Goal: Task Accomplishment & Management: Use online tool/utility

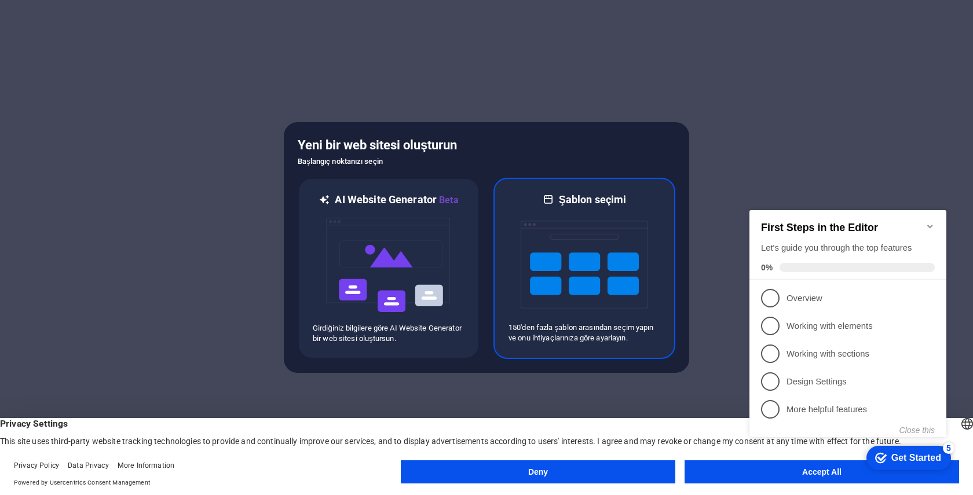
click at [553, 253] on img at bounding box center [583, 265] width 127 height 116
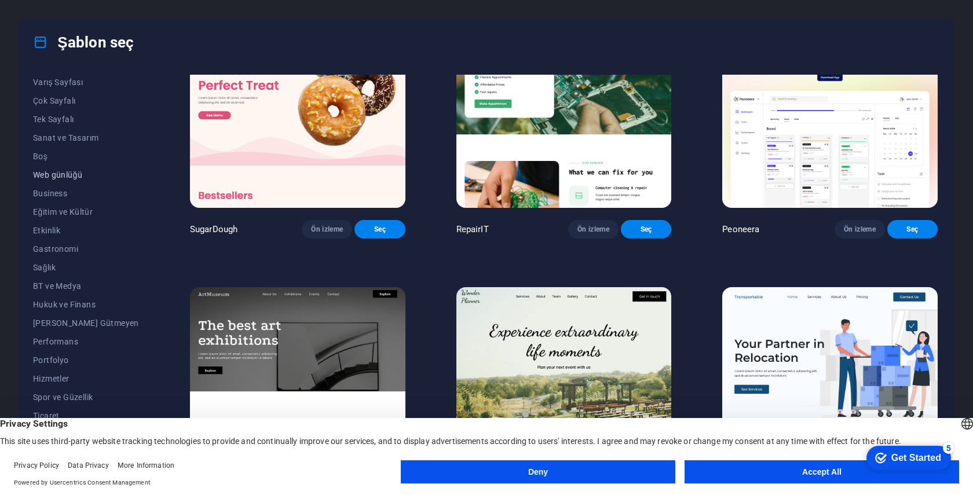
scroll to position [76, 0]
click at [627, 469] on button "Deny" at bounding box center [538, 471] width 274 height 23
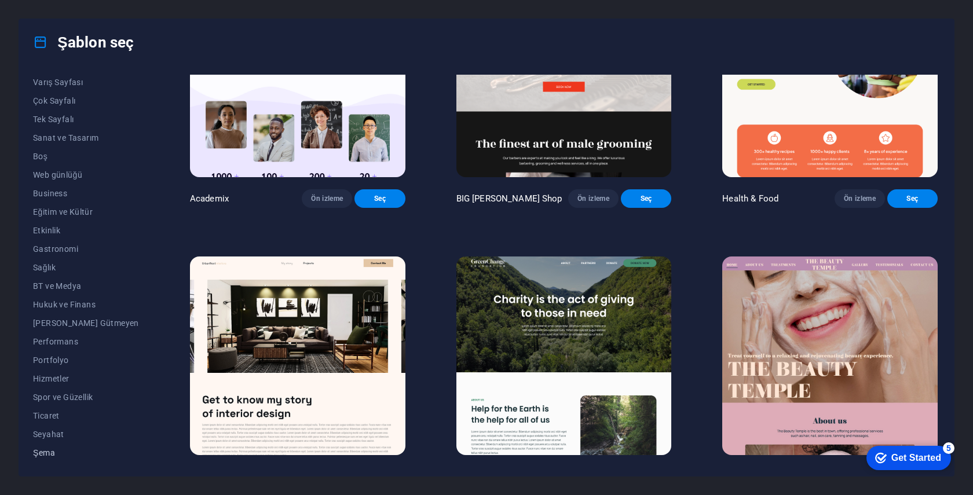
click at [46, 454] on span "Şema" at bounding box center [86, 452] width 106 height 9
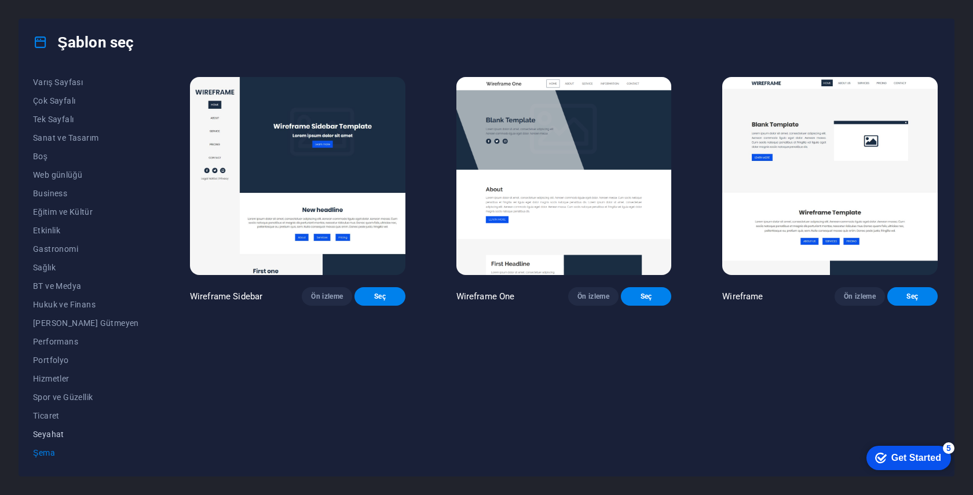
click at [45, 436] on span "Seyahat" at bounding box center [86, 434] width 106 height 9
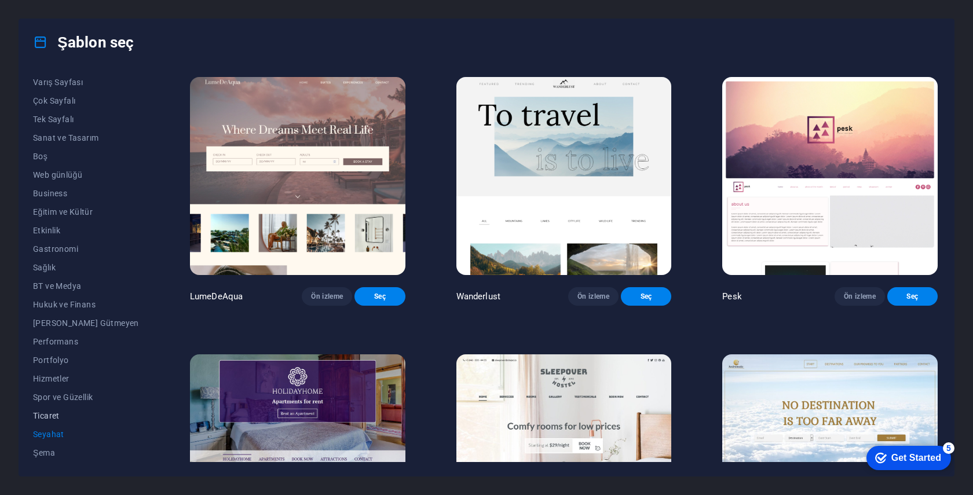
click at [49, 417] on span "Ticaret" at bounding box center [86, 415] width 106 height 9
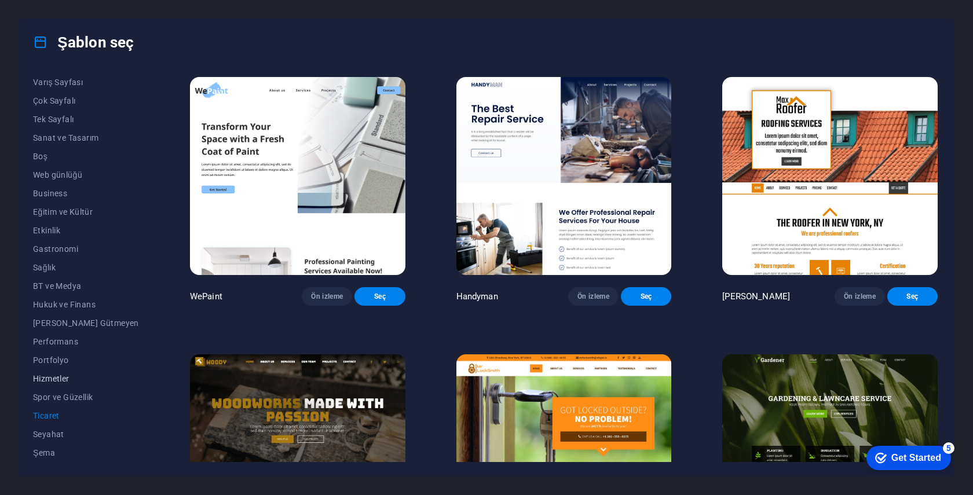
click at [58, 381] on span "Hizmetler" at bounding box center [86, 378] width 106 height 9
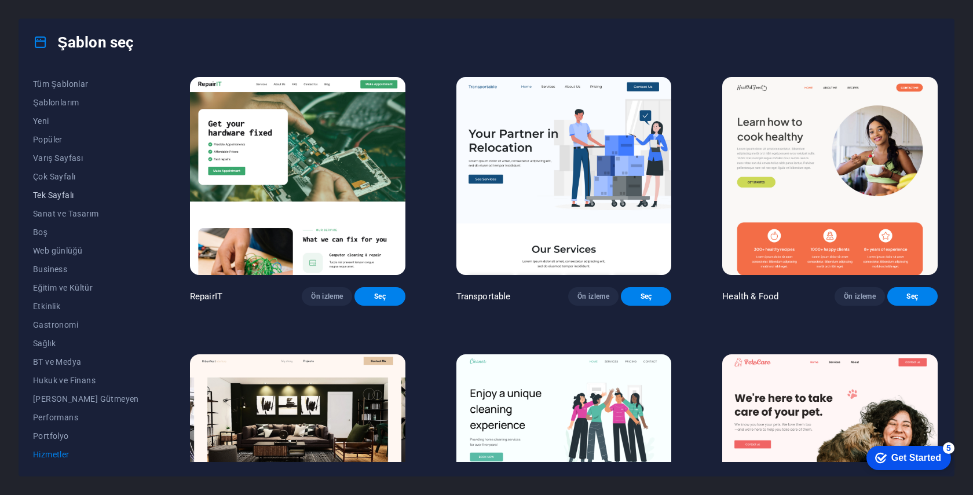
click at [48, 199] on span "Tek Sayfalı" at bounding box center [86, 194] width 106 height 9
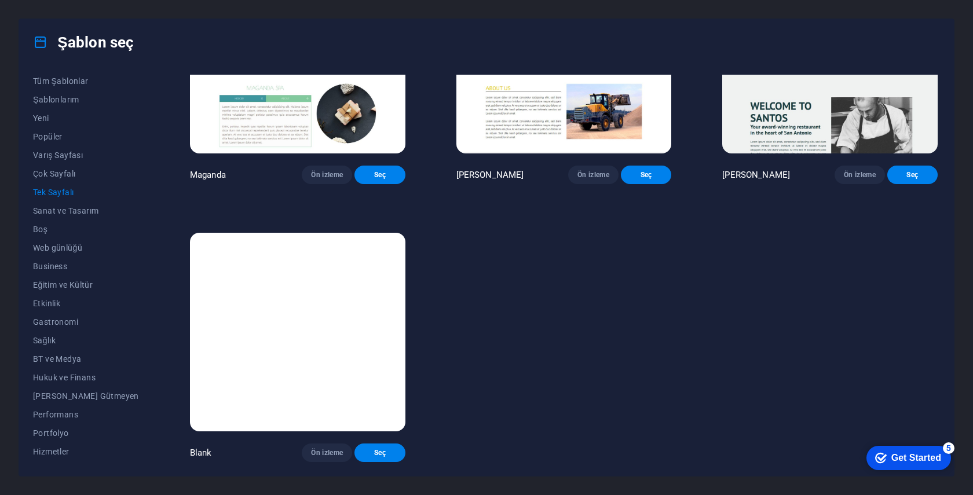
scroll to position [6342, 0]
click at [57, 177] on span "Çok Sayfalı" at bounding box center [86, 173] width 106 height 9
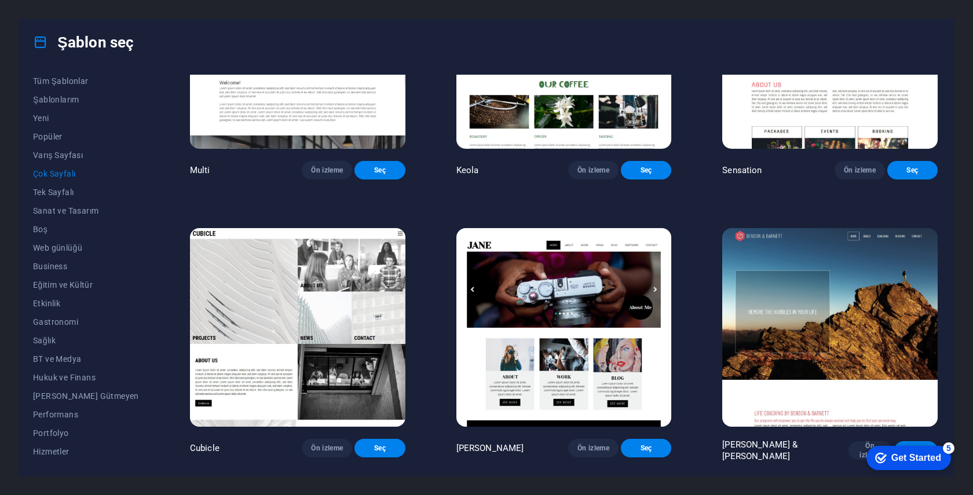
scroll to position [5820, 0]
click at [64, 158] on span "Varış Sayfası" at bounding box center [86, 155] width 106 height 9
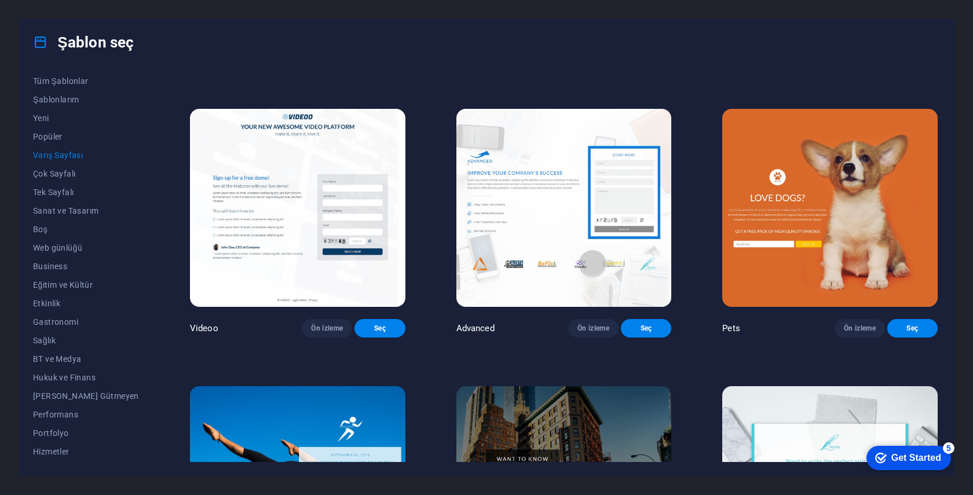
scroll to position [544, 0]
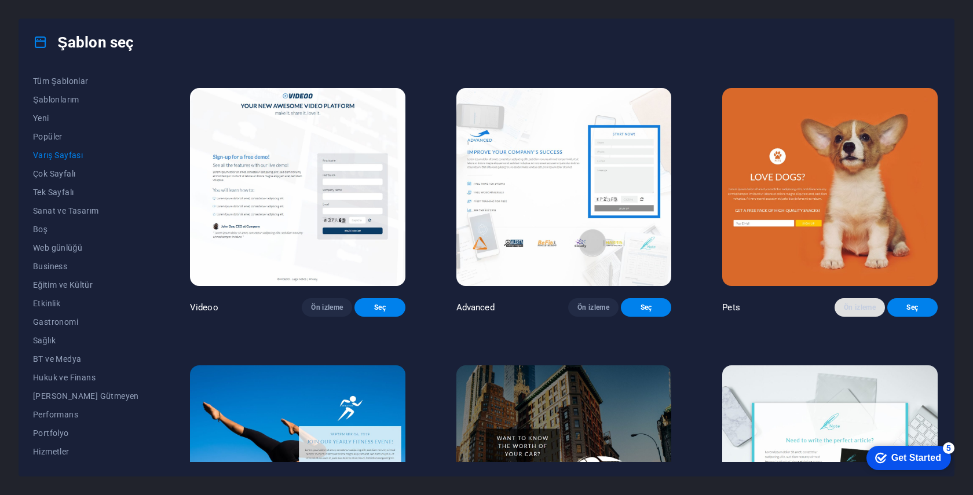
click at [863, 312] on span "Ön izleme" at bounding box center [859, 307] width 32 height 9
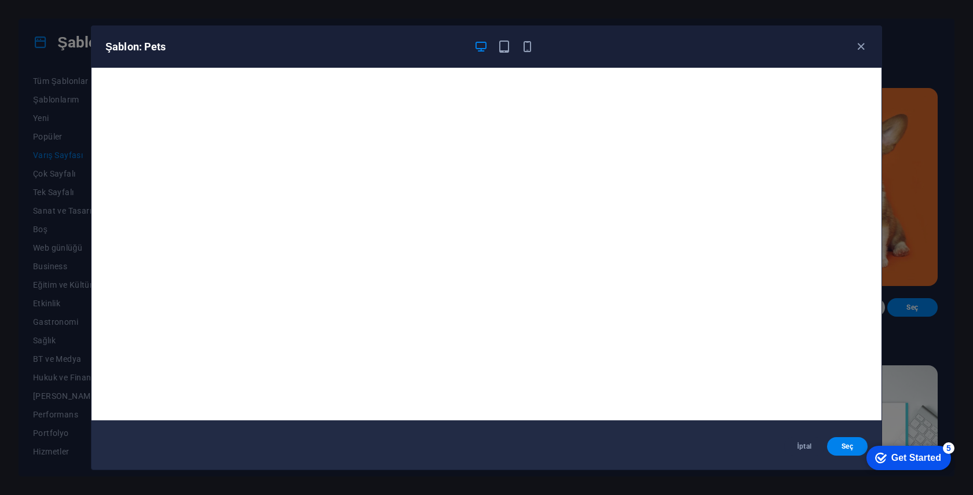
scroll to position [0, 0]
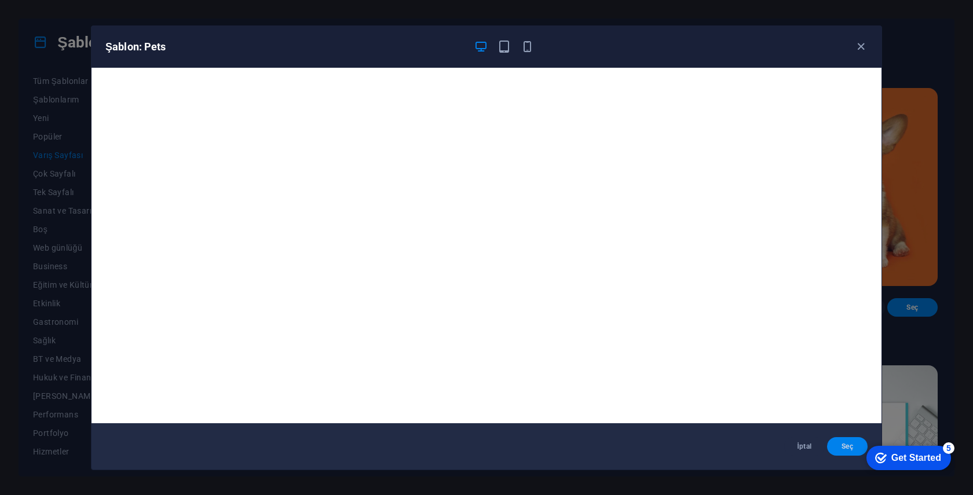
click at [844, 443] on span "Seç" at bounding box center [847, 446] width 22 height 9
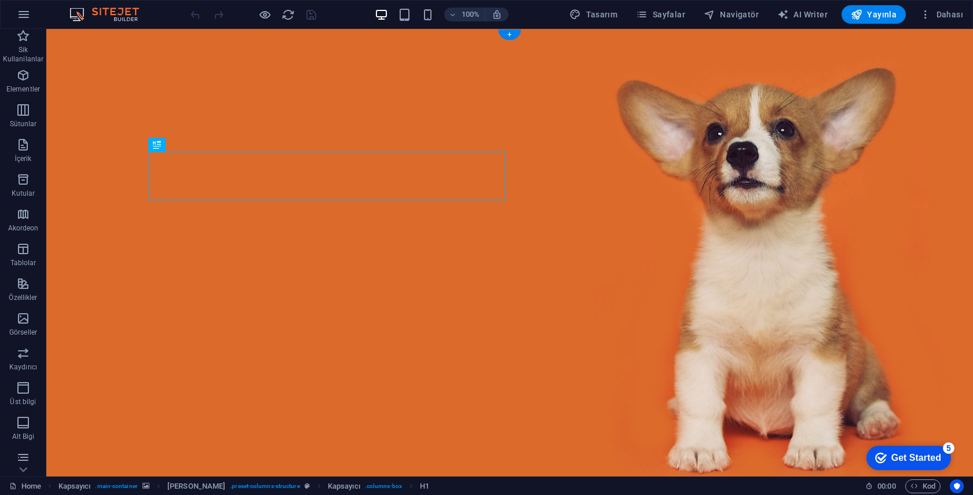
click at [97, 47] on figure at bounding box center [509, 259] width 926 height 460
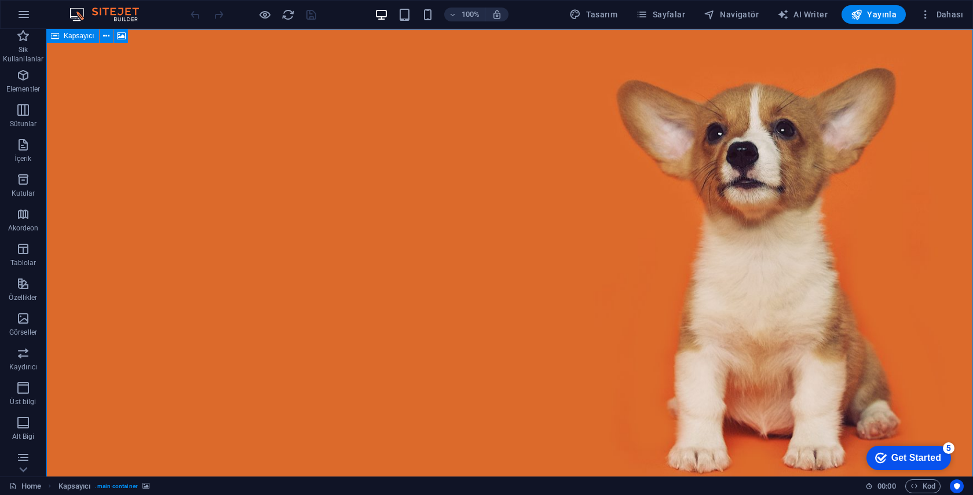
click at [80, 36] on span "Kapsayıcı" at bounding box center [79, 35] width 31 height 7
click at [121, 35] on icon at bounding box center [121, 36] width 9 height 12
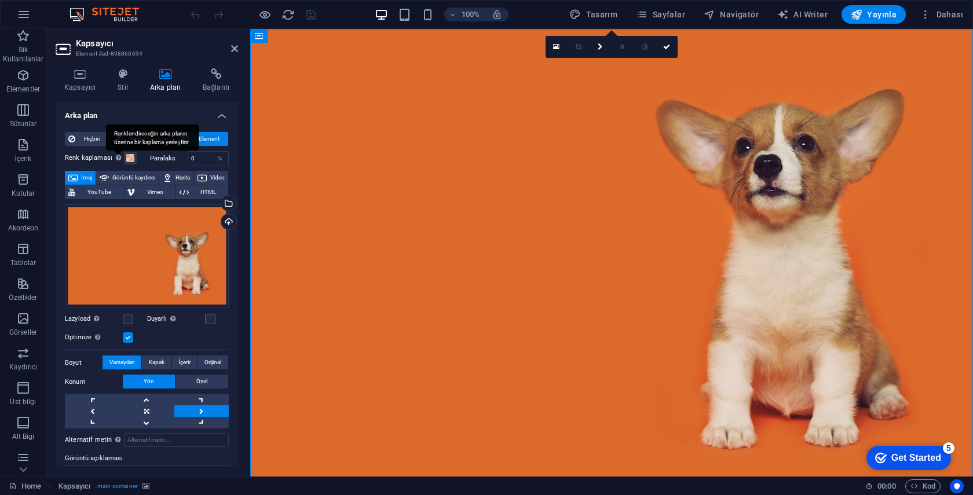
click at [145, 135] on div "Renklendireceğin arka planın üzerine bir kaplama yerleştirir" at bounding box center [152, 137] width 93 height 26
click at [137, 152] on button "Renk kaplaması Renklendireceğin arka planın üzerine bir kaplama yerleştirir" at bounding box center [130, 158] width 13 height 13
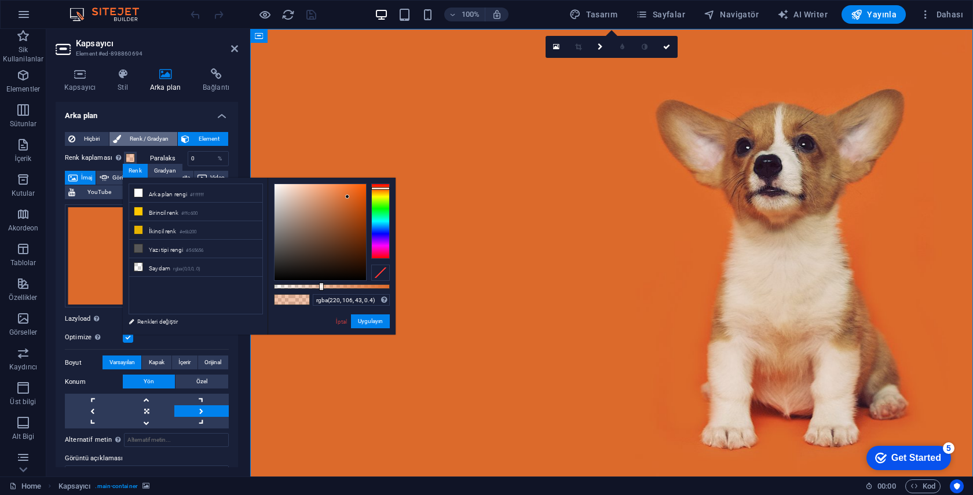
click at [140, 138] on span "Renk / Gradyan" at bounding box center [149, 139] width 50 height 14
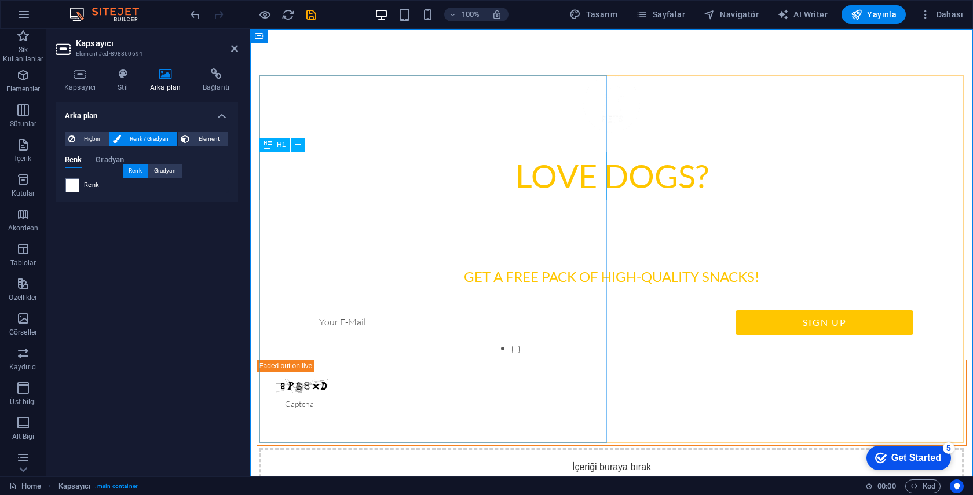
scroll to position [1, 0]
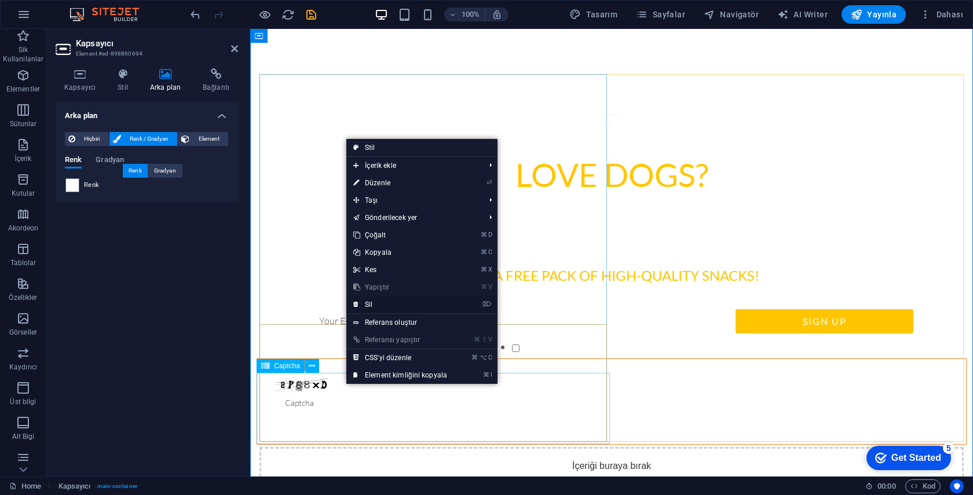
click at [385, 303] on link "⌦ Sil" at bounding box center [400, 304] width 108 height 17
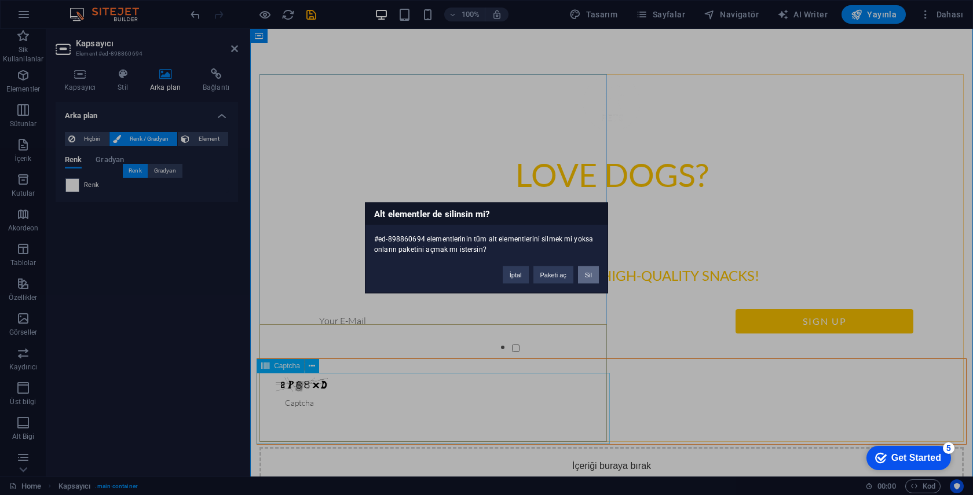
click at [586, 276] on button "Sil" at bounding box center [588, 274] width 21 height 17
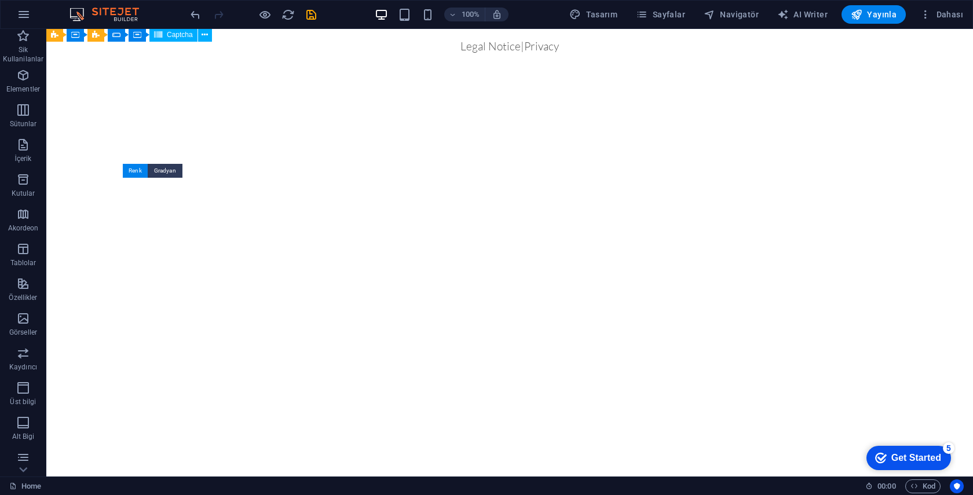
scroll to position [0, 0]
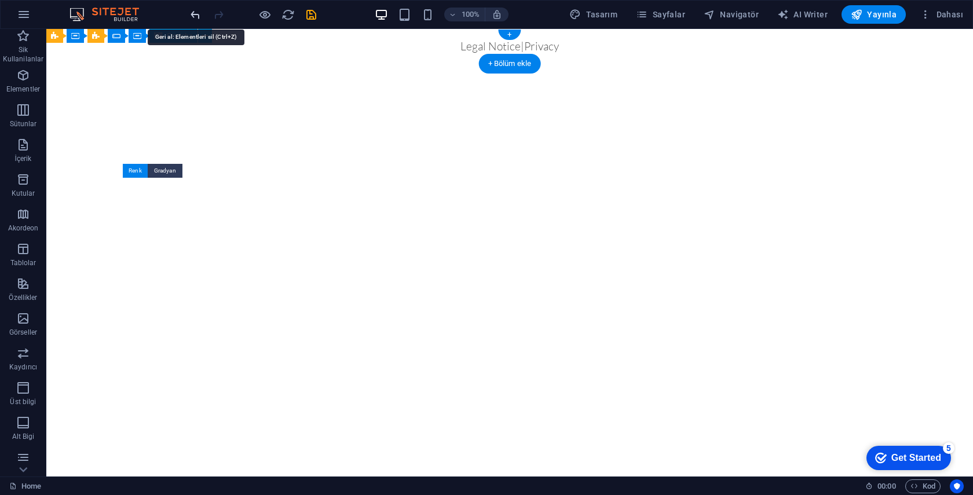
click at [195, 16] on icon "undo" at bounding box center [195, 14] width 13 height 13
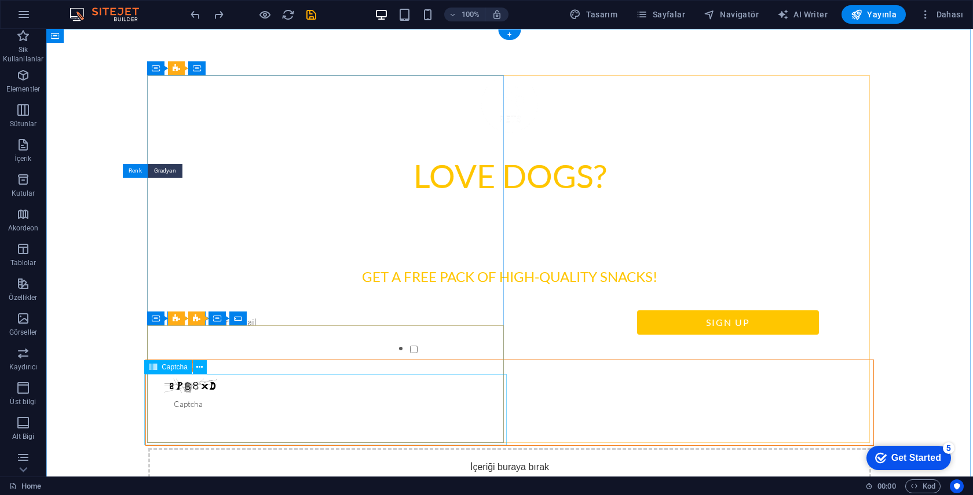
click at [163, 368] on span "Captcha" at bounding box center [175, 367] width 26 height 7
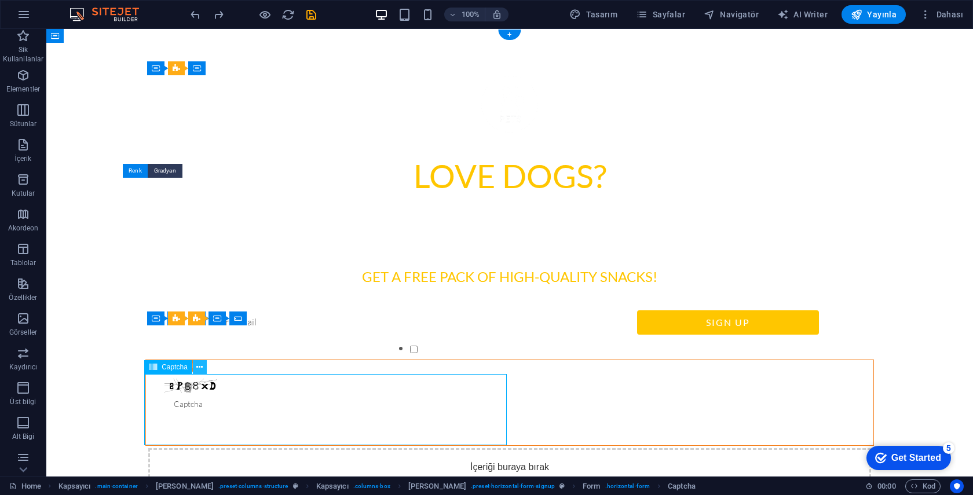
click at [200, 366] on icon at bounding box center [199, 367] width 6 height 12
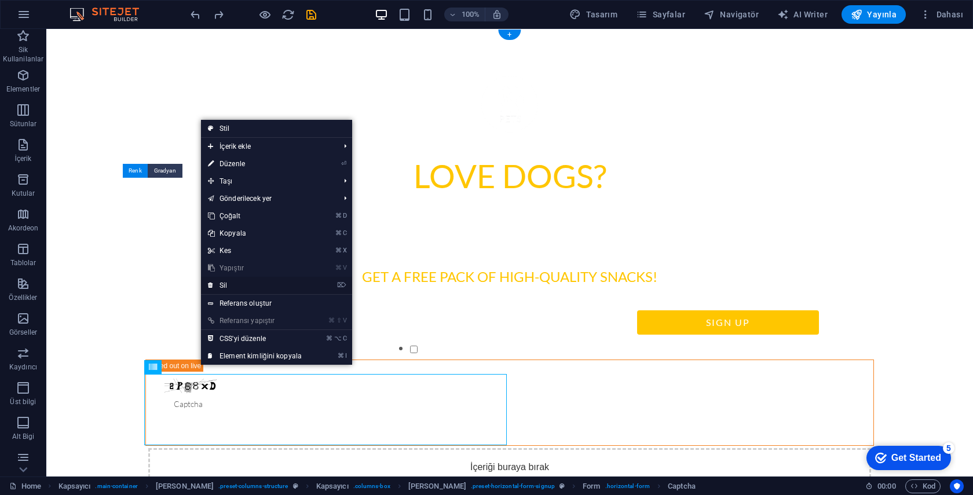
click at [243, 286] on link "⌦ Sil" at bounding box center [255, 285] width 108 height 17
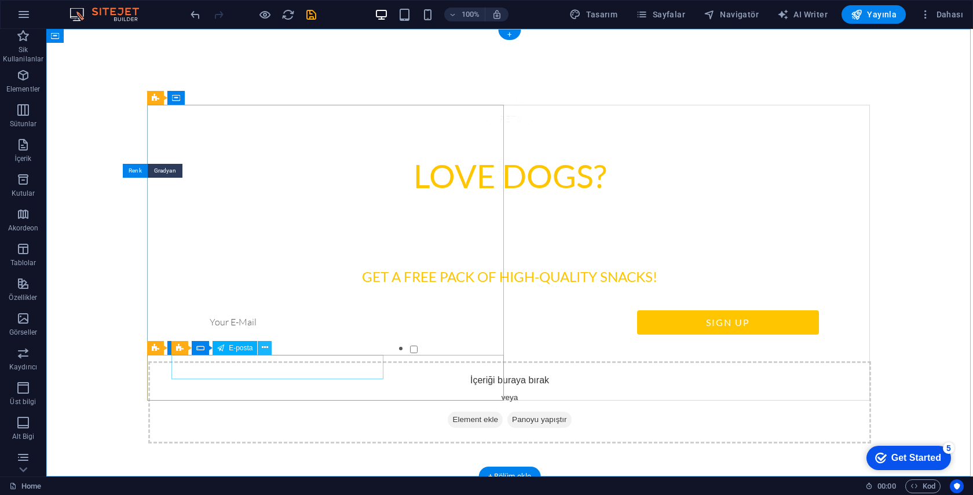
click at [265, 347] on icon at bounding box center [265, 348] width 6 height 12
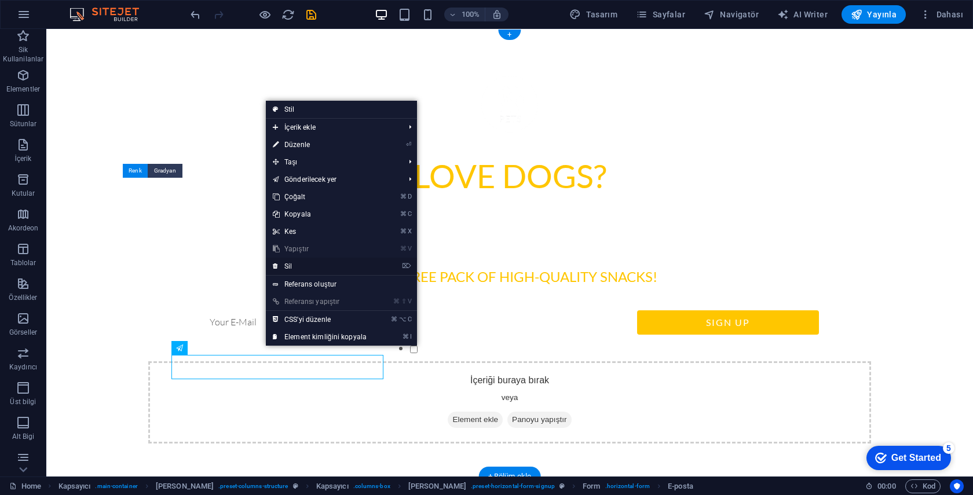
click at [317, 262] on link "⌦ Sil" at bounding box center [320, 266] width 108 height 17
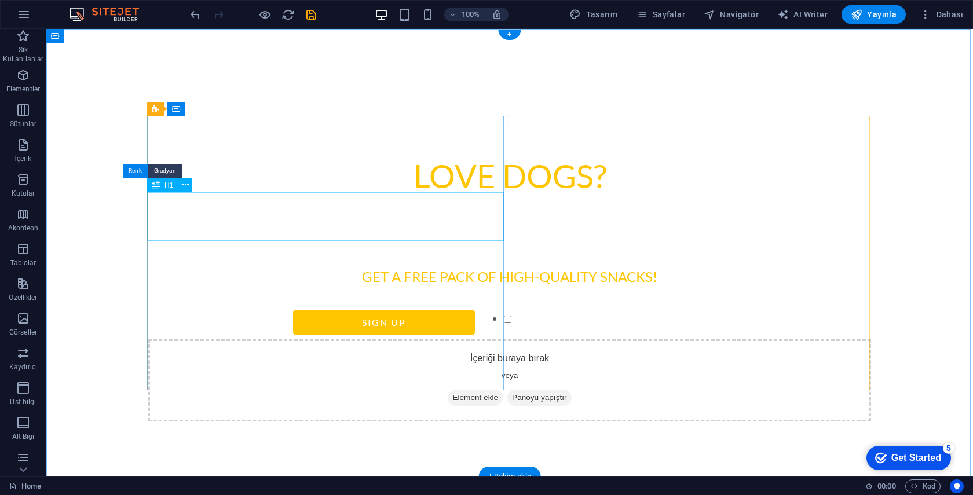
click at [272, 200] on div "Love dogs?" at bounding box center [509, 176] width 722 height 49
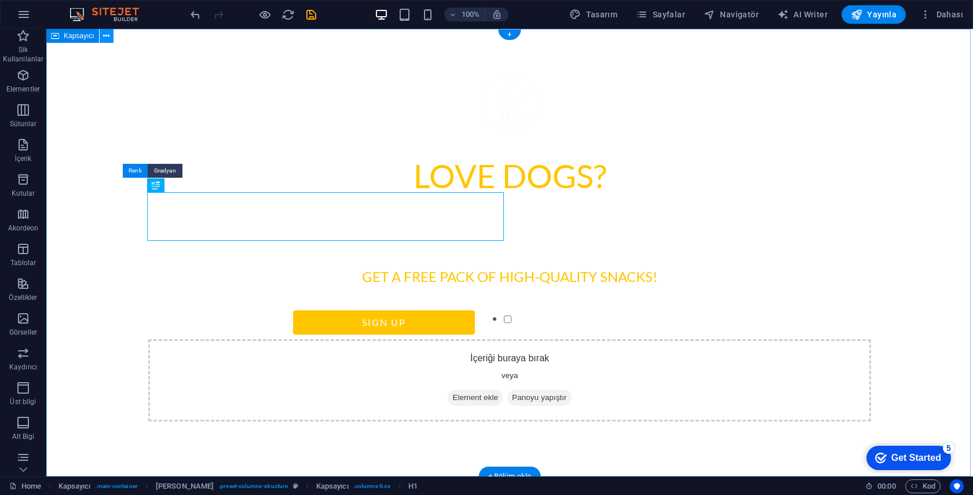
click at [106, 37] on icon at bounding box center [106, 36] width 6 height 12
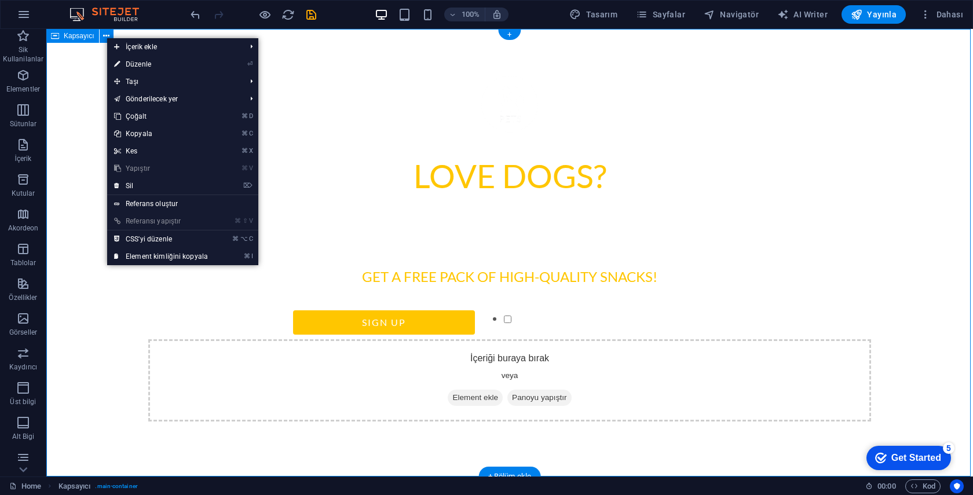
click at [65, 36] on span "Kapsayıcı" at bounding box center [79, 35] width 31 height 7
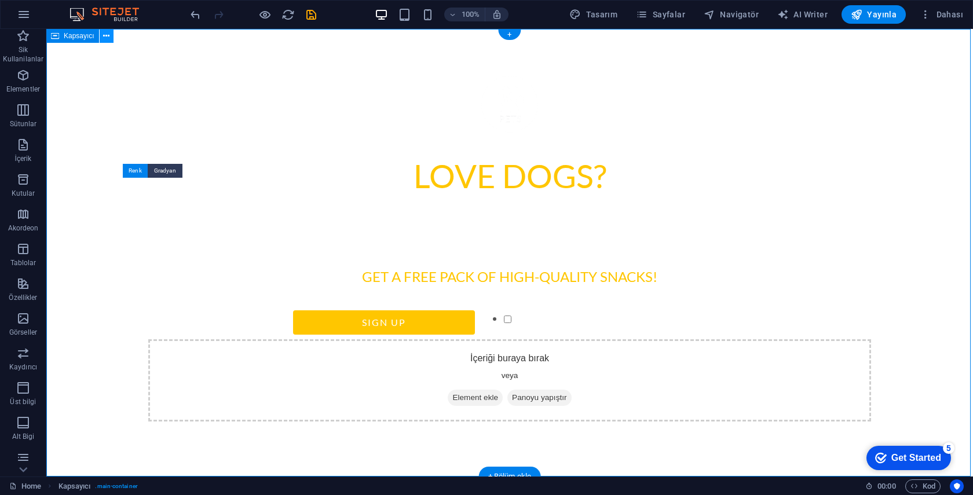
click at [103, 34] on icon at bounding box center [106, 36] width 6 height 12
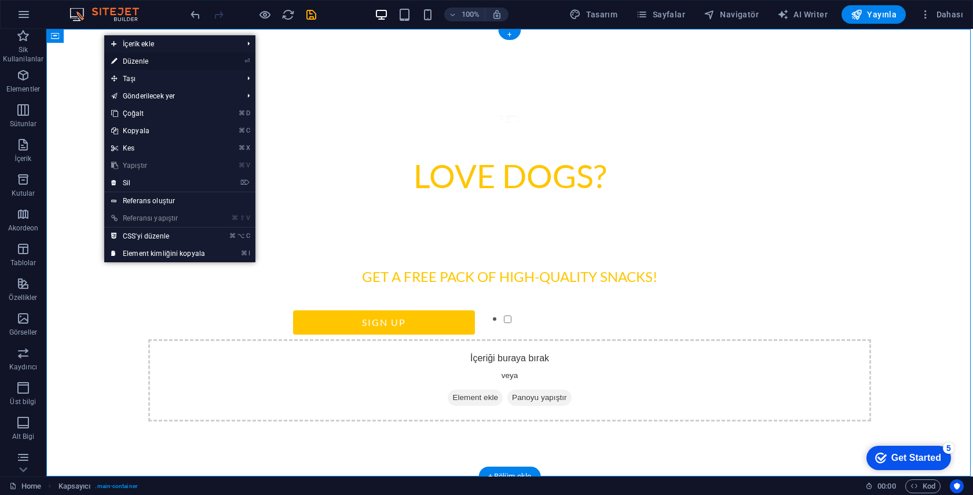
click at [143, 63] on link "⏎ Düzenle" at bounding box center [158, 61] width 108 height 17
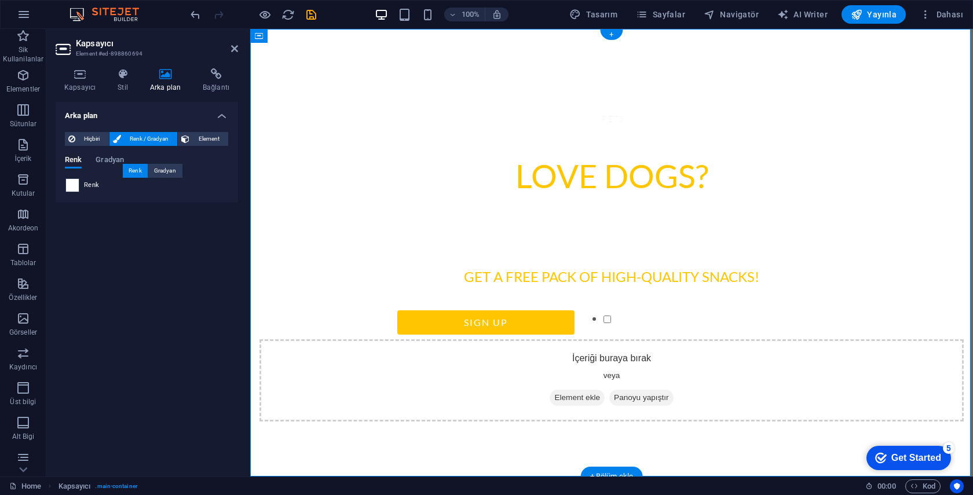
click at [71, 187] on span at bounding box center [72, 185] width 13 height 13
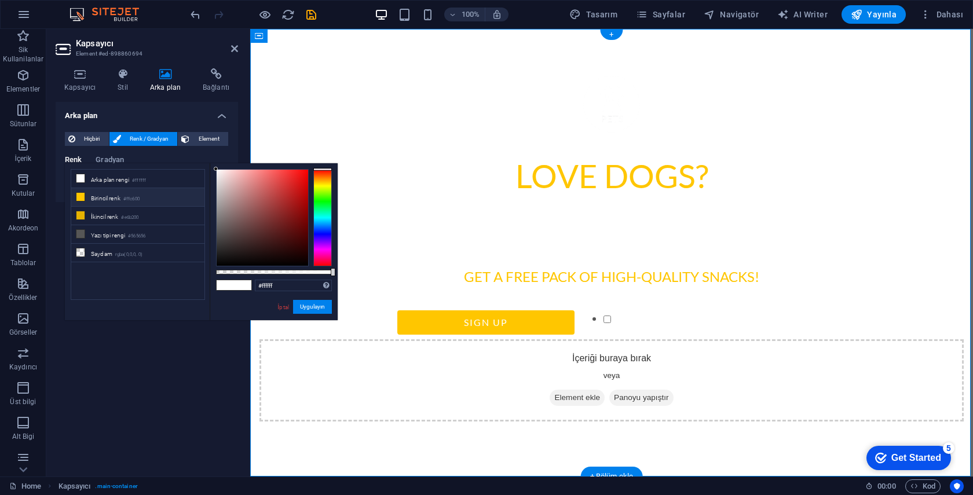
click at [101, 195] on li "Birincil renk #ffc600" at bounding box center [137, 197] width 133 height 19
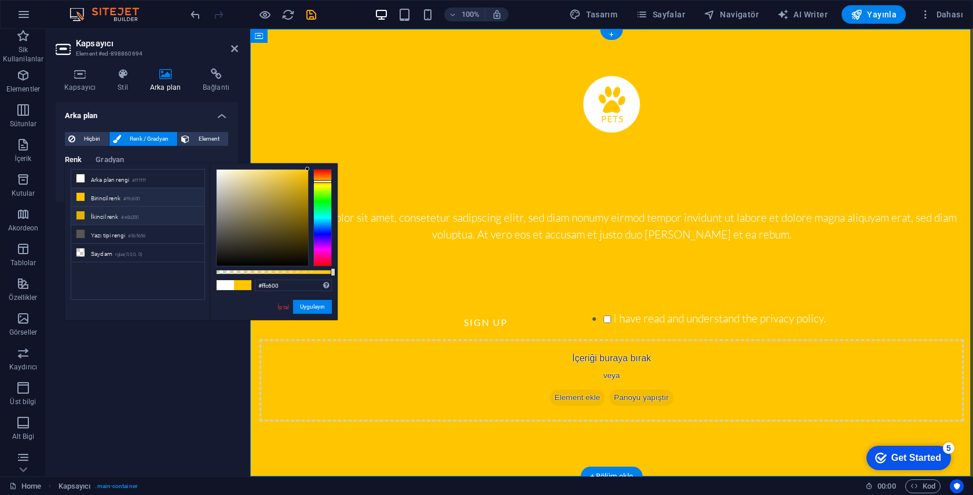
click at [112, 216] on li "İkincil renk #e6b200" at bounding box center [137, 216] width 133 height 19
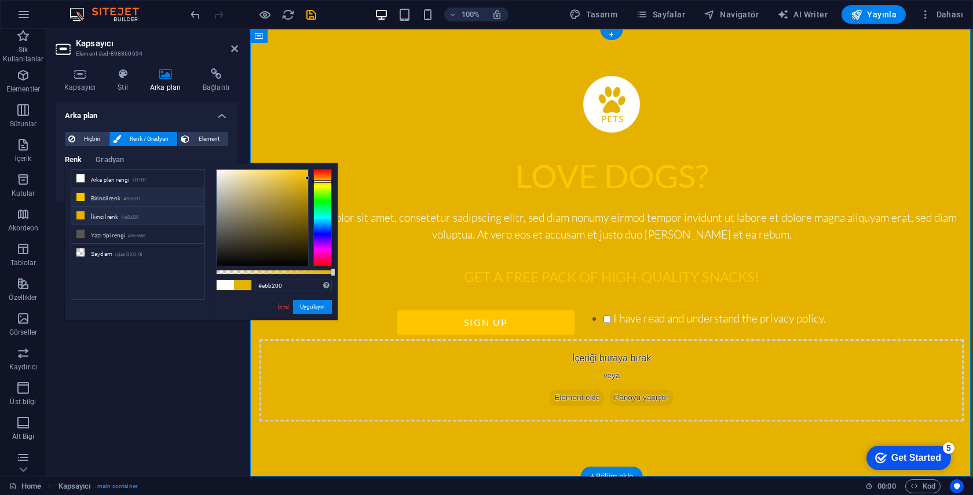
click at [98, 196] on li "Birincil renk #ffc600" at bounding box center [137, 197] width 133 height 19
type input "#ffc600"
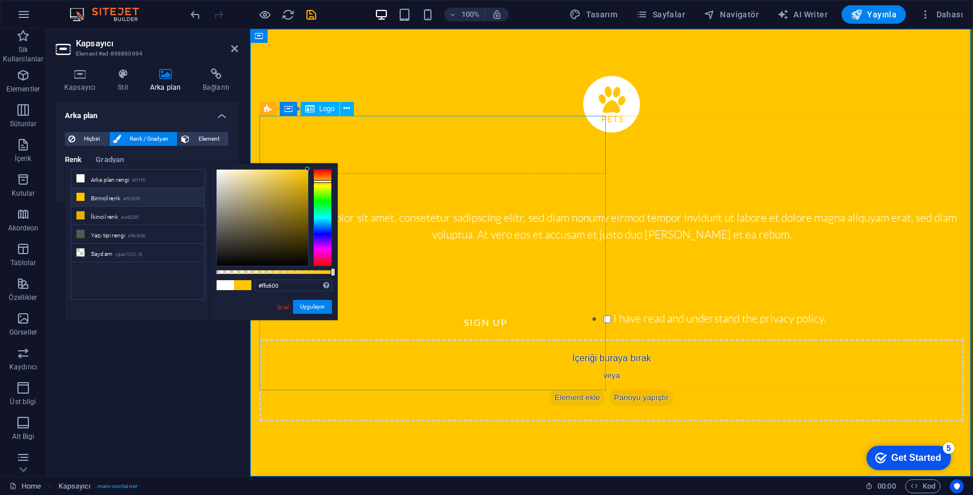
click at [439, 133] on div at bounding box center [611, 104] width 704 height 58
click at [443, 133] on div at bounding box center [611, 104] width 704 height 58
click at [415, 133] on div at bounding box center [611, 104] width 704 height 58
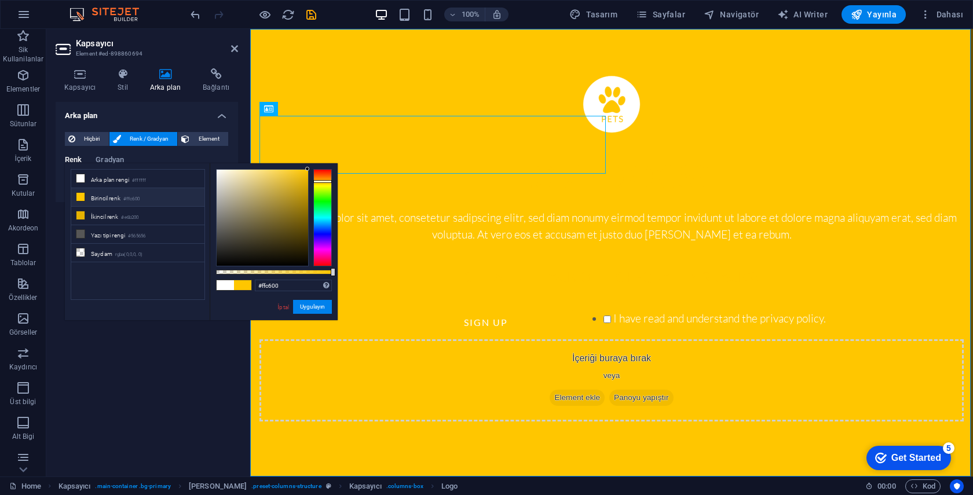
click at [132, 331] on div "Arka plan Hiçbiri Renk / Gradyan Element Arka planı tam genişliğe genişlet Renk…" at bounding box center [147, 284] width 182 height 365
click at [311, 306] on button "Uygulayın" at bounding box center [312, 307] width 39 height 14
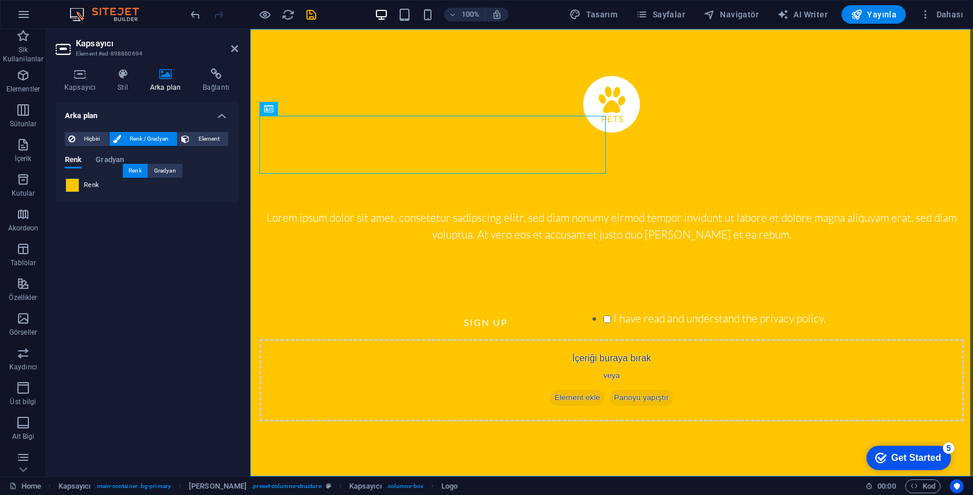
click at [75, 186] on span at bounding box center [72, 185] width 13 height 13
click at [72, 188] on span at bounding box center [72, 185] width 13 height 13
click at [86, 184] on span "Renk" at bounding box center [91, 185] width 15 height 9
click at [75, 186] on span at bounding box center [72, 185] width 13 height 13
click at [72, 186] on span at bounding box center [72, 185] width 13 height 13
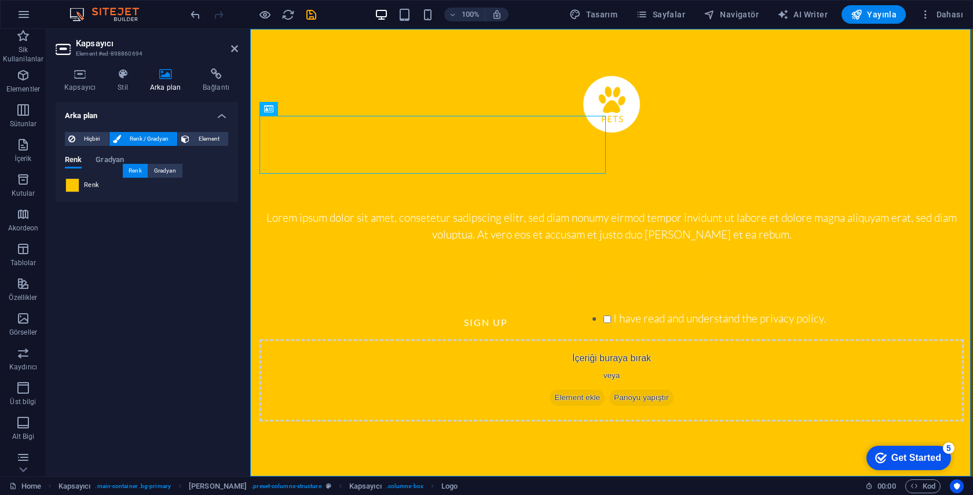
click at [72, 186] on span at bounding box center [72, 185] width 13 height 13
click at [94, 140] on span "Hiçbiri" at bounding box center [92, 139] width 27 height 14
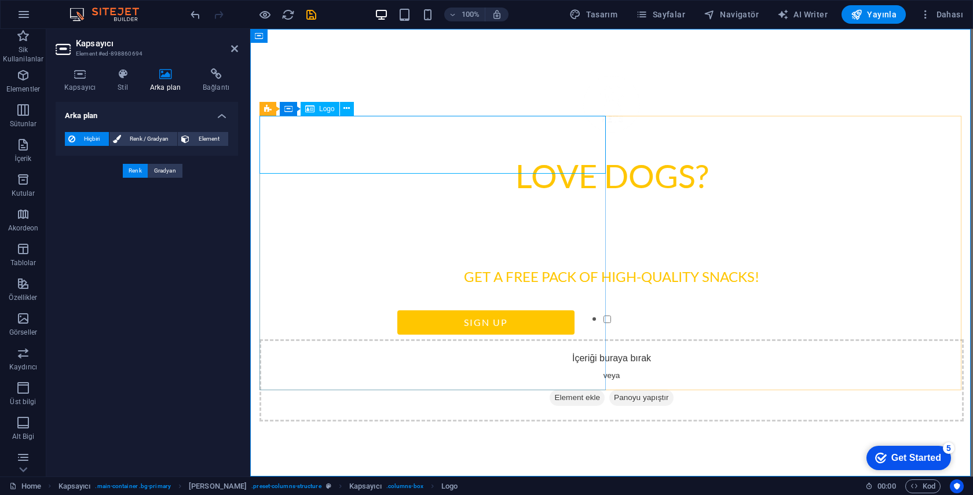
click at [441, 133] on div at bounding box center [611, 104] width 704 height 58
click at [421, 133] on div at bounding box center [611, 104] width 704 height 58
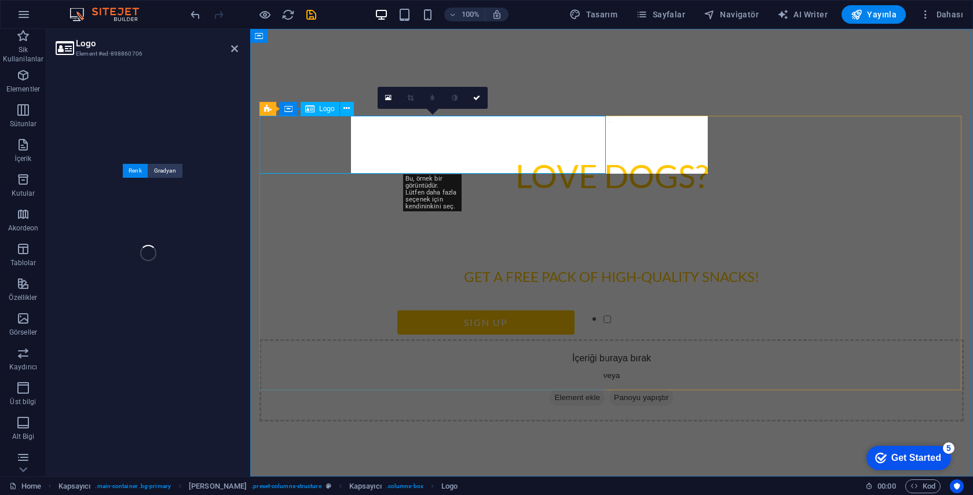
select select "px"
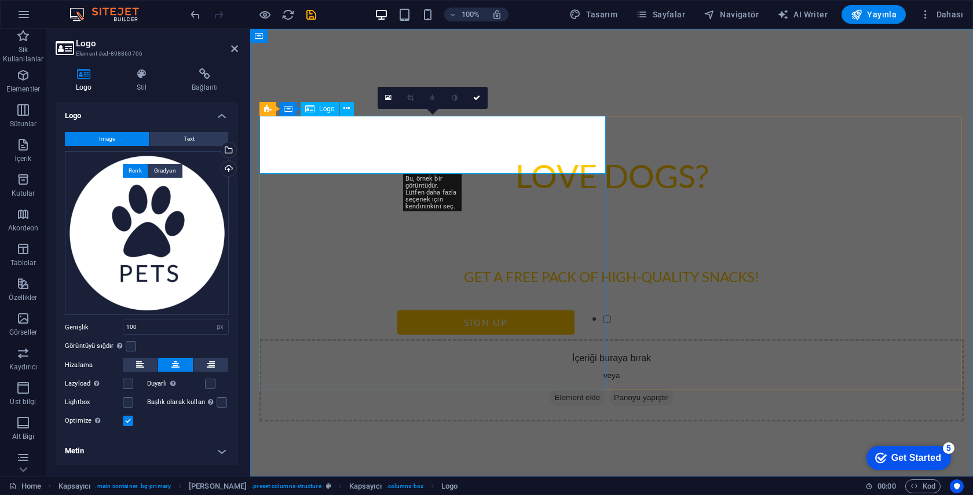
click at [318, 111] on div "Logo" at bounding box center [319, 109] width 39 height 14
click at [228, 169] on div "Yükle" at bounding box center [227, 169] width 17 height 17
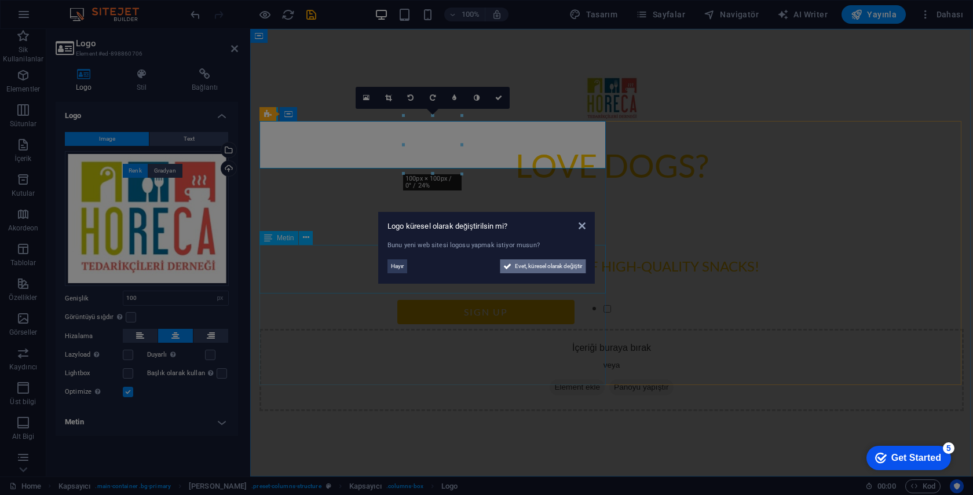
click at [518, 269] on span "Evet, küresel olarak değiştir" at bounding box center [548, 266] width 67 height 14
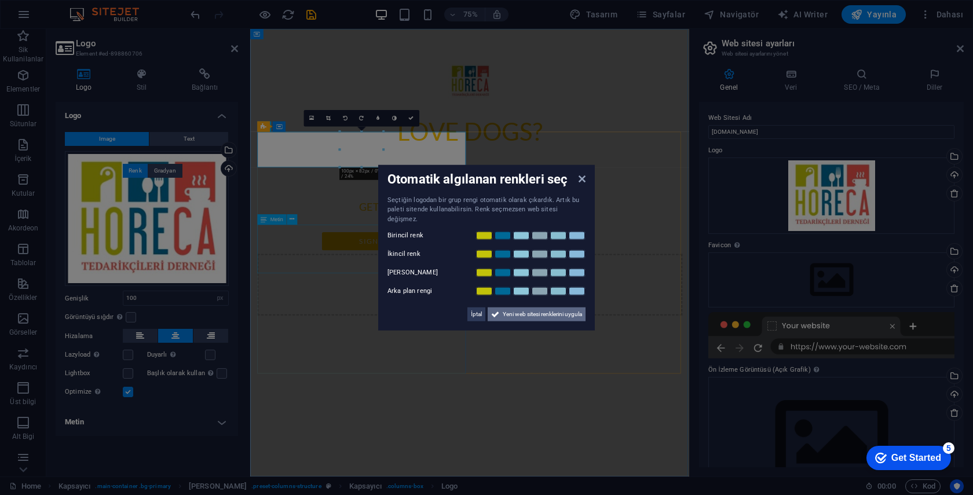
click at [535, 309] on span "Yeni web sitesi renklerini uygula" at bounding box center [541, 314] width 79 height 14
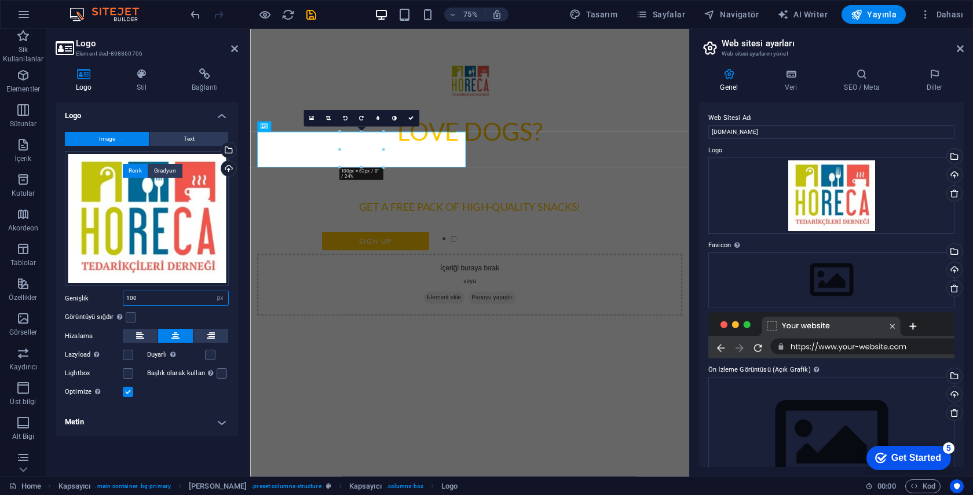
click at [144, 296] on input "100" at bounding box center [175, 298] width 105 height 14
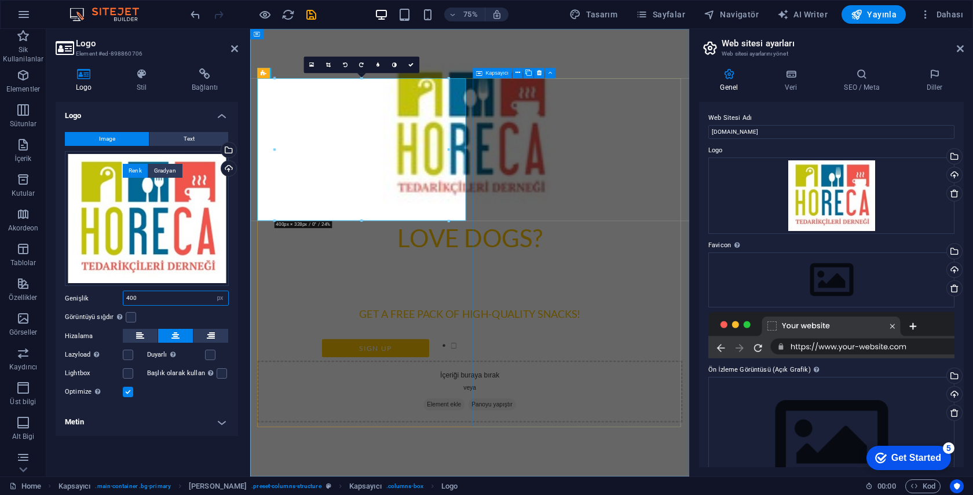
type input "400"
click at [383, 325] on div "Love dogs?" at bounding box center [542, 308] width 567 height 49
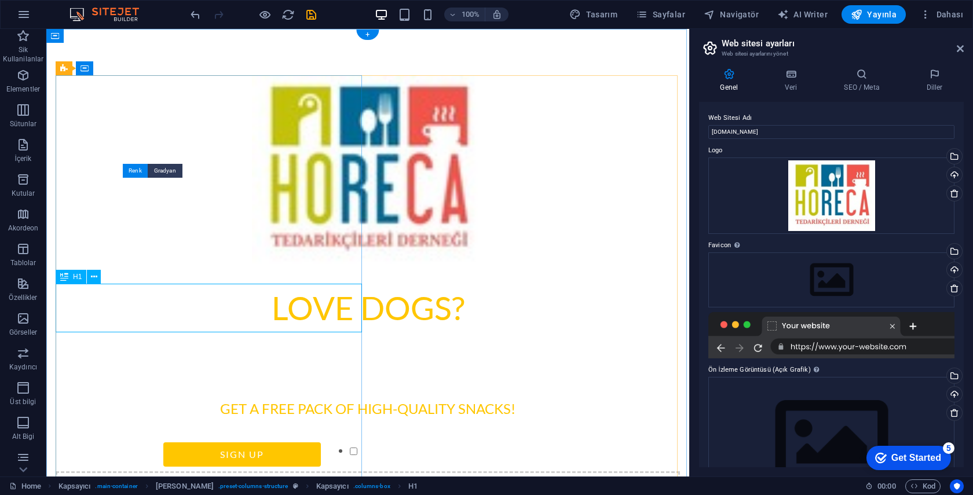
click at [239, 303] on div "Love dogs?" at bounding box center [368, 308] width 624 height 49
drag, startPoint x: 247, startPoint y: 307, endPoint x: 295, endPoint y: 336, distance: 55.8
click at [247, 307] on div "Love dogs?" at bounding box center [368, 308] width 624 height 49
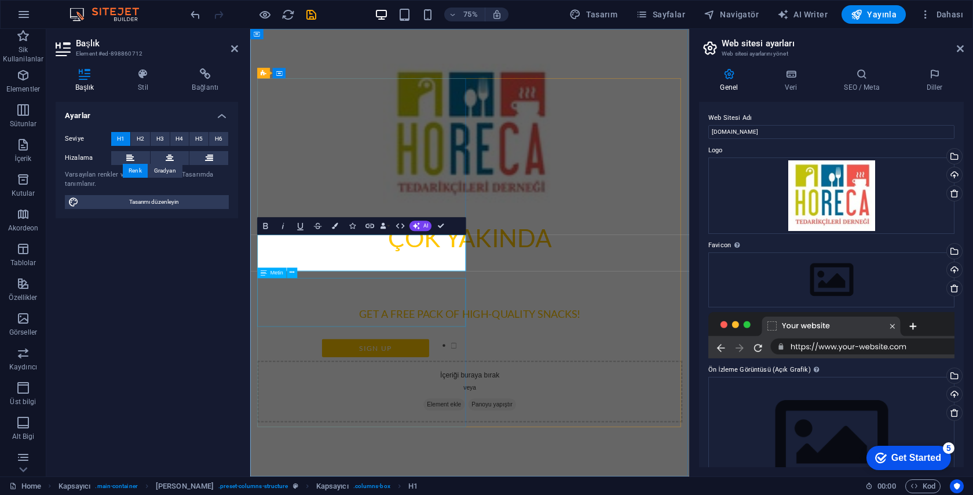
click at [397, 375] on div "Lorem ipsum dolor sit amet, consetetur sadipscing elitr, sed diam nonumy eirmod…" at bounding box center [542, 359] width 567 height 34
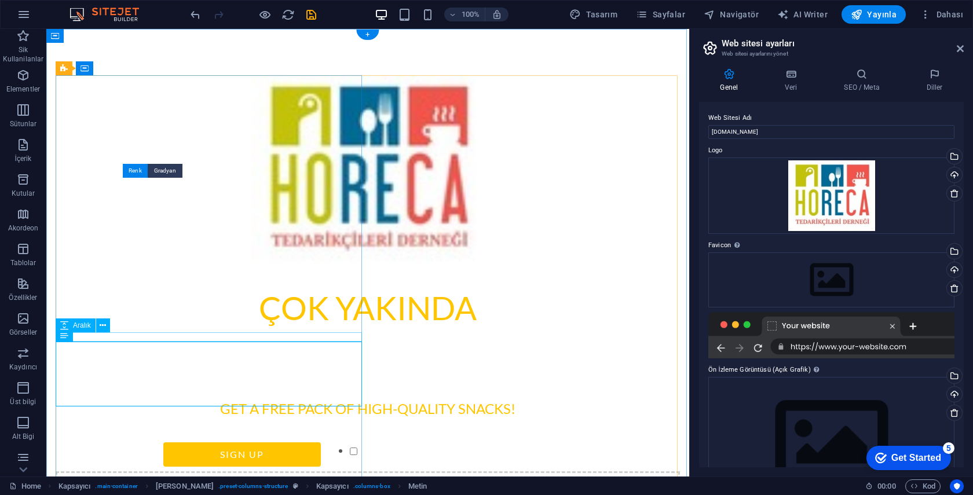
click at [102, 332] on div "Aralık" at bounding box center [87, 325] width 62 height 14
click at [101, 337] on icon at bounding box center [102, 335] width 6 height 12
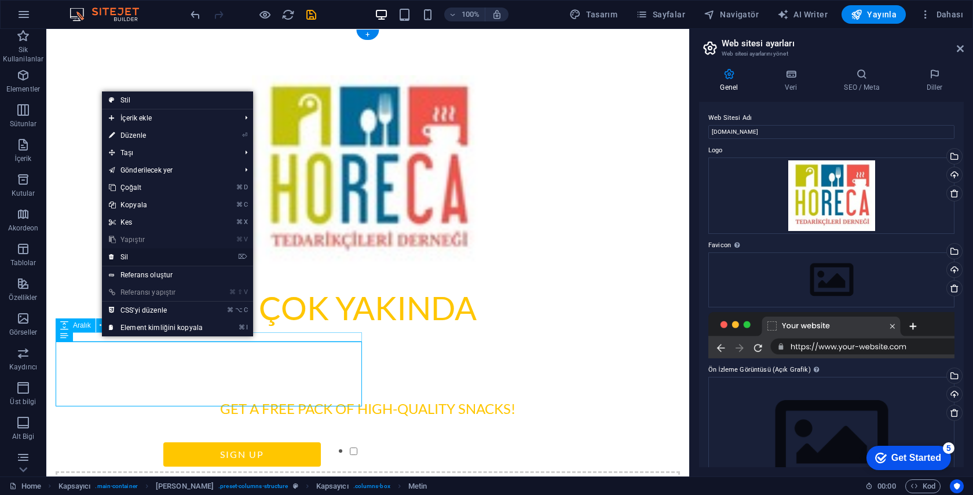
click at [145, 256] on link "⌦ Sil" at bounding box center [156, 256] width 108 height 17
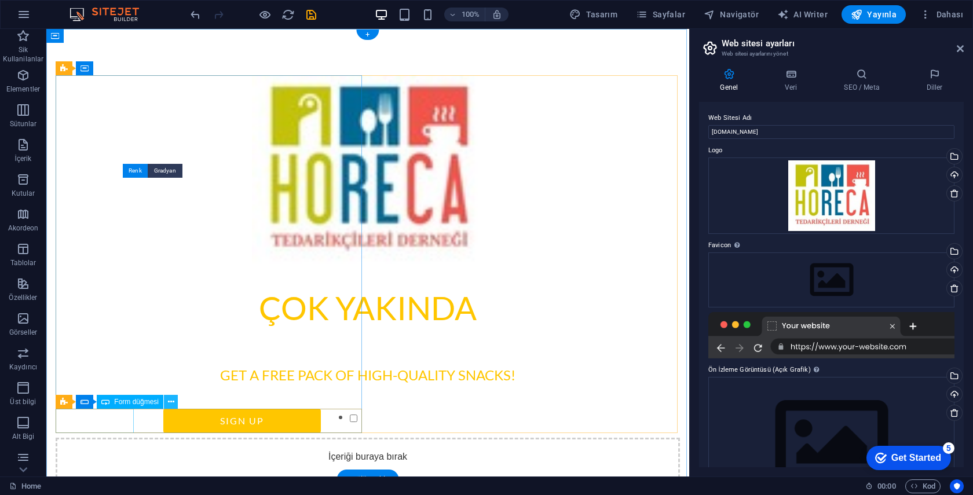
click at [173, 403] on icon at bounding box center [171, 402] width 6 height 12
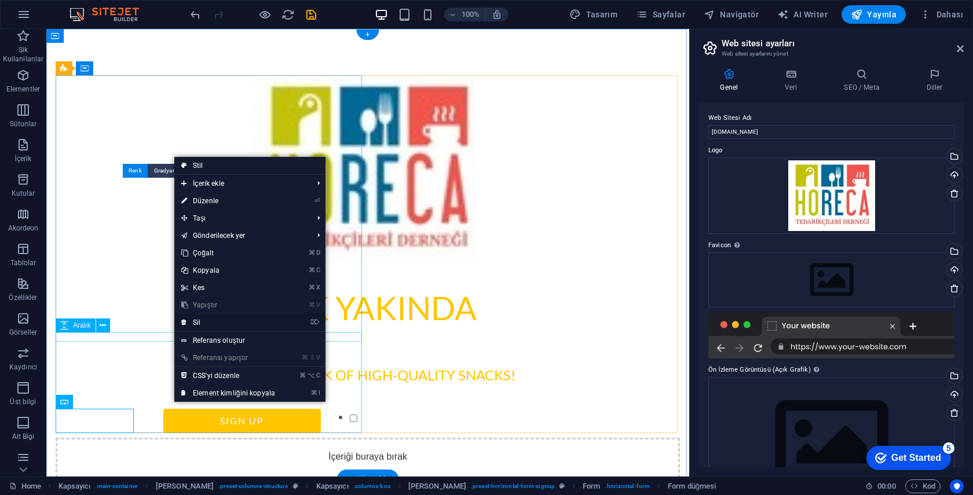
click at [205, 320] on link "⌦ Sil" at bounding box center [228, 322] width 108 height 17
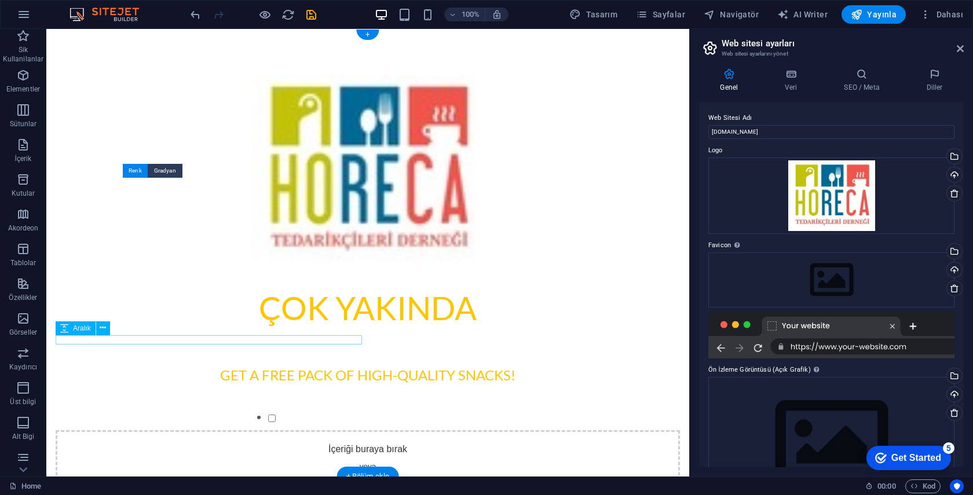
scroll to position [2, 0]
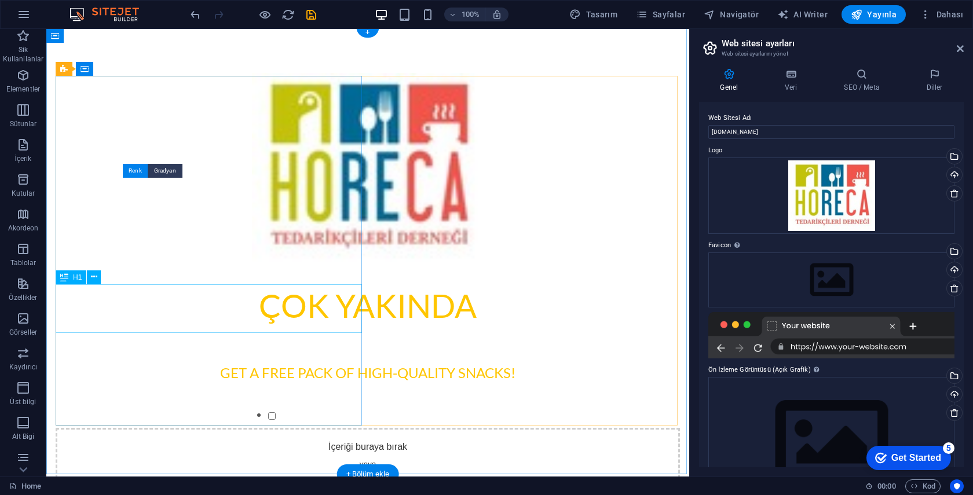
click at [211, 310] on div "Çok Yakında" at bounding box center [368, 305] width 624 height 49
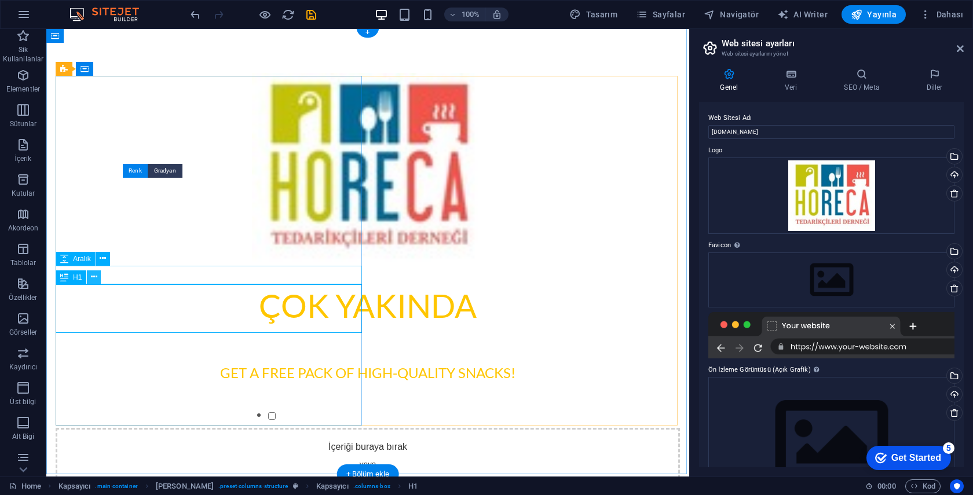
click at [96, 277] on icon at bounding box center [94, 277] width 6 height 12
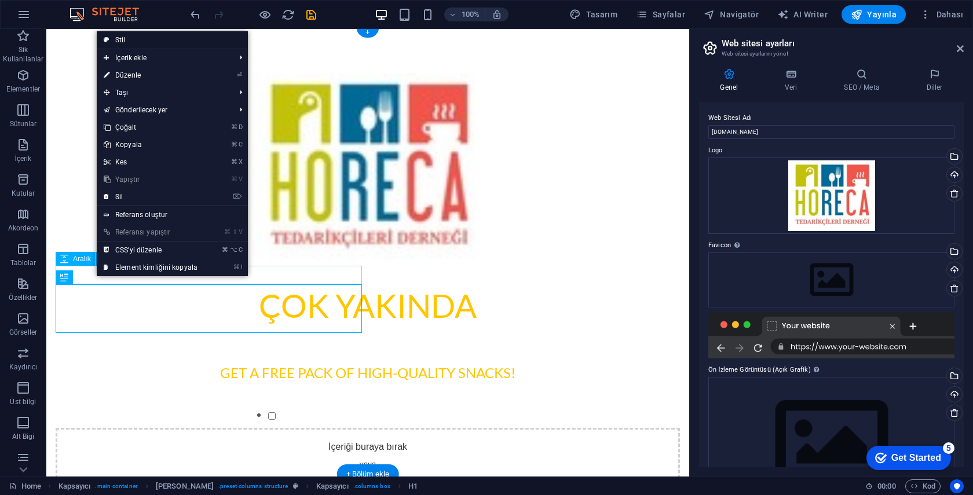
click at [151, 39] on link "Stil" at bounding box center [172, 39] width 151 height 17
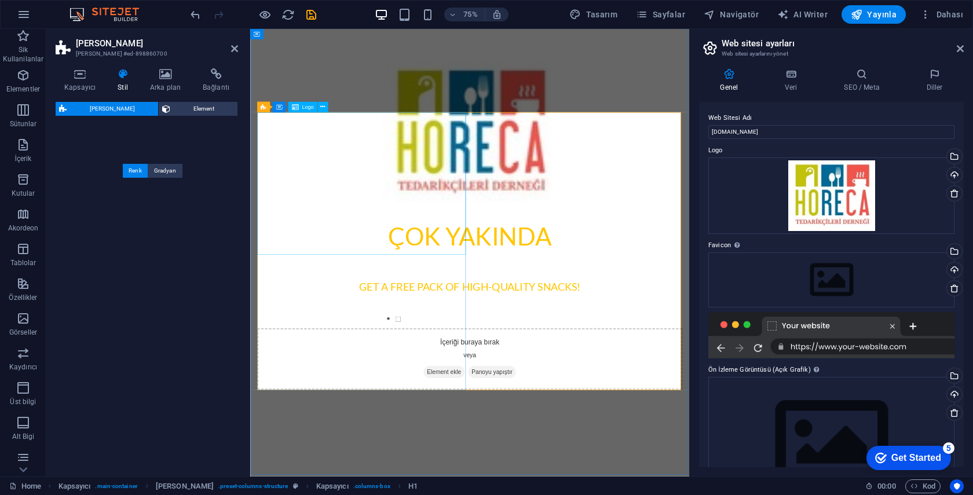
select select "px"
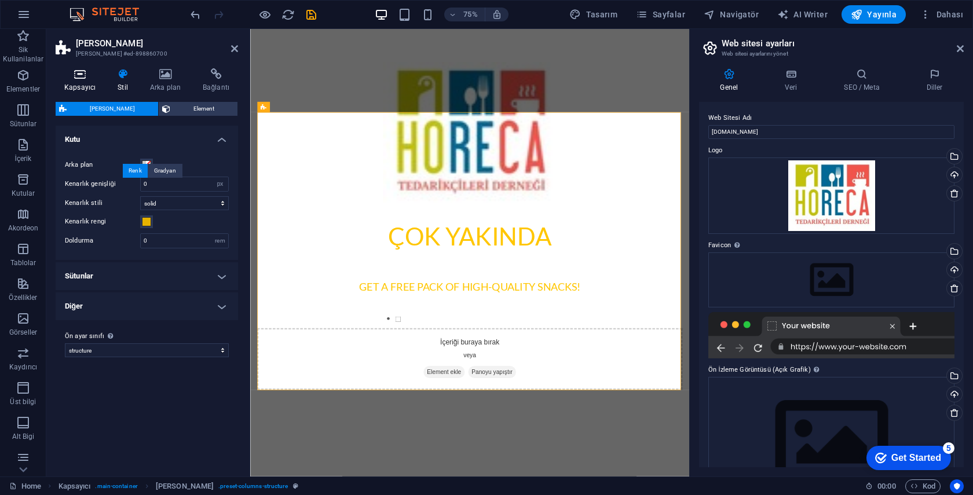
click at [82, 87] on h4 "Kapsayıcı" at bounding box center [82, 80] width 53 height 24
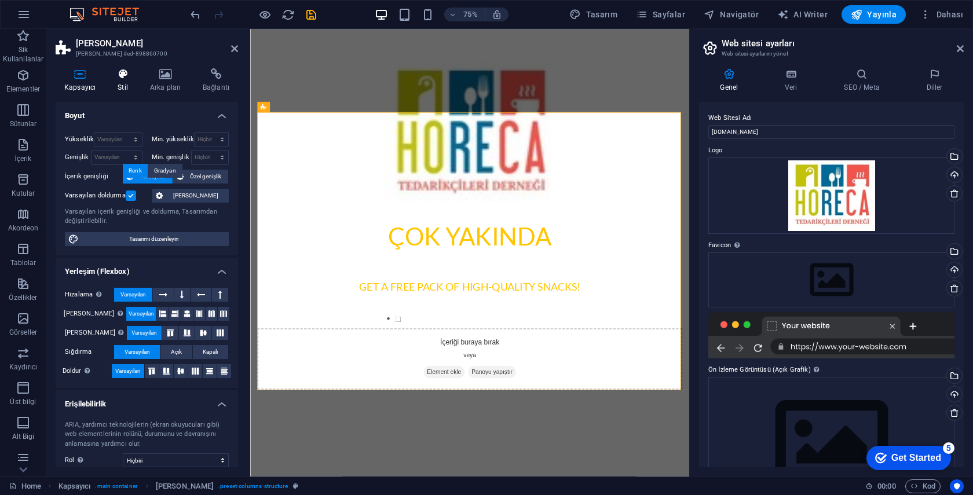
click at [121, 82] on h4 "Stil" at bounding box center [125, 80] width 32 height 24
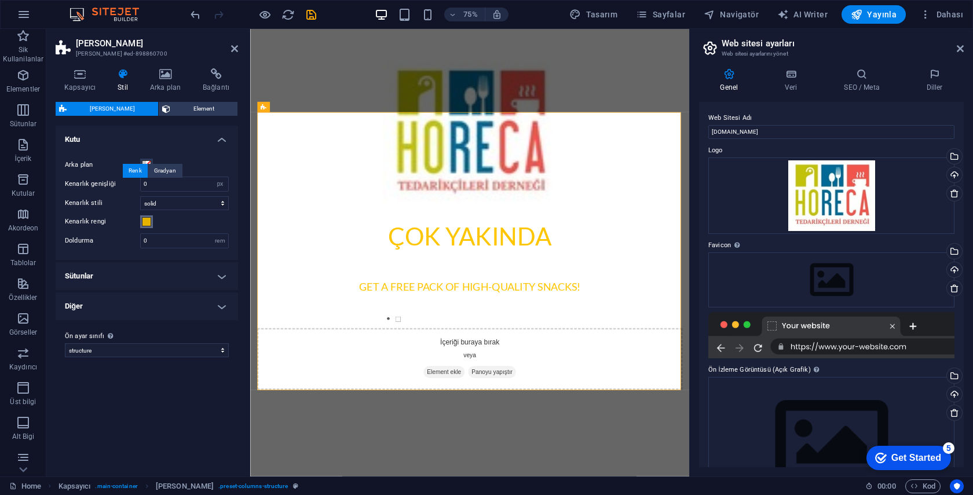
click at [145, 224] on span at bounding box center [146, 221] width 9 height 9
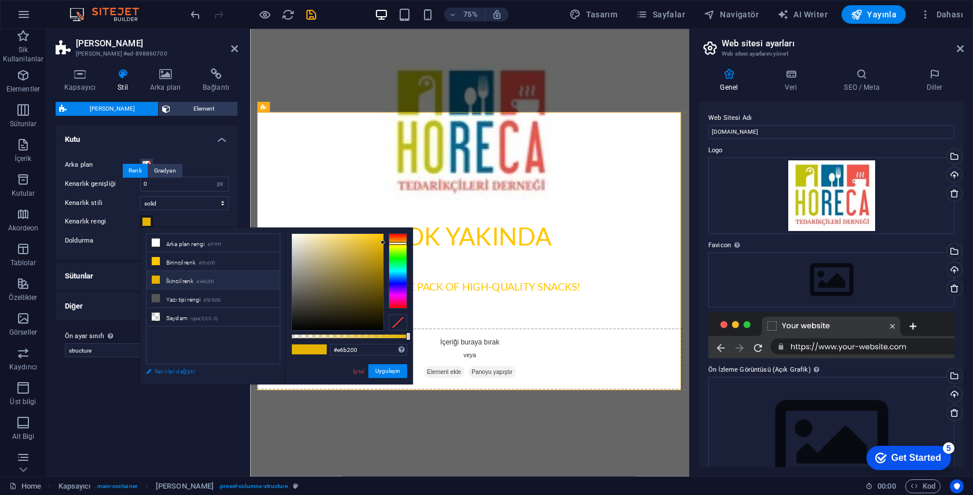
click at [162, 370] on link "Renkleri değiştir" at bounding box center [207, 371] width 134 height 14
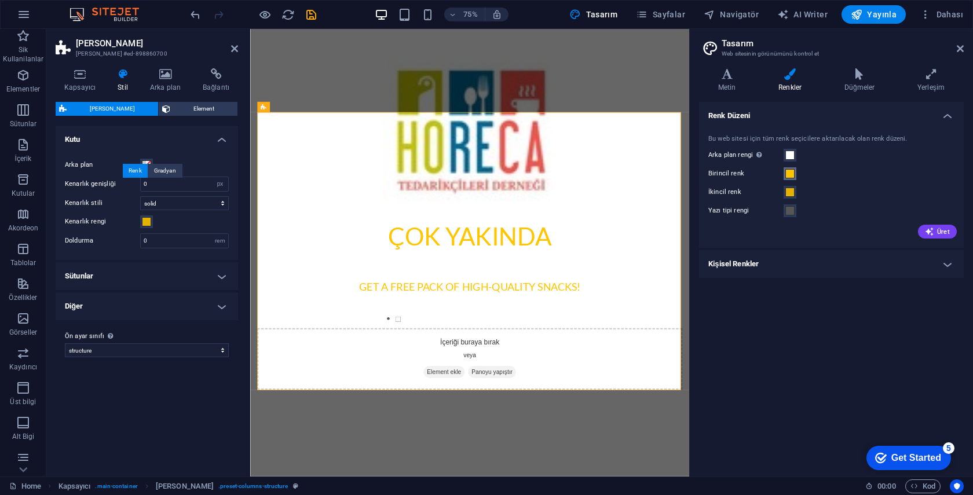
click at [790, 174] on span at bounding box center [789, 173] width 9 height 9
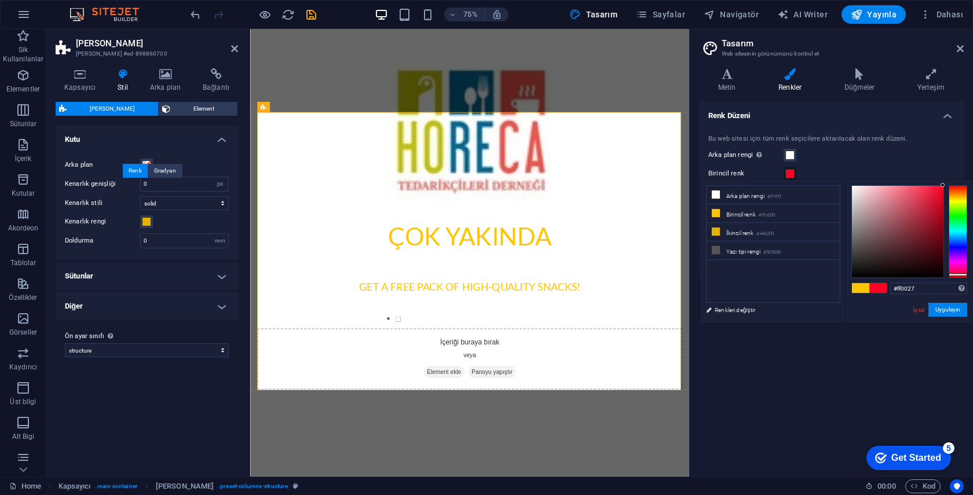
type input "#ff001d"
drag, startPoint x: 960, startPoint y: 256, endPoint x: 956, endPoint y: 275, distance: 18.8
click at [956, 275] on div at bounding box center [957, 231] width 19 height 93
click at [957, 308] on button "Uygulayın" at bounding box center [947, 310] width 39 height 14
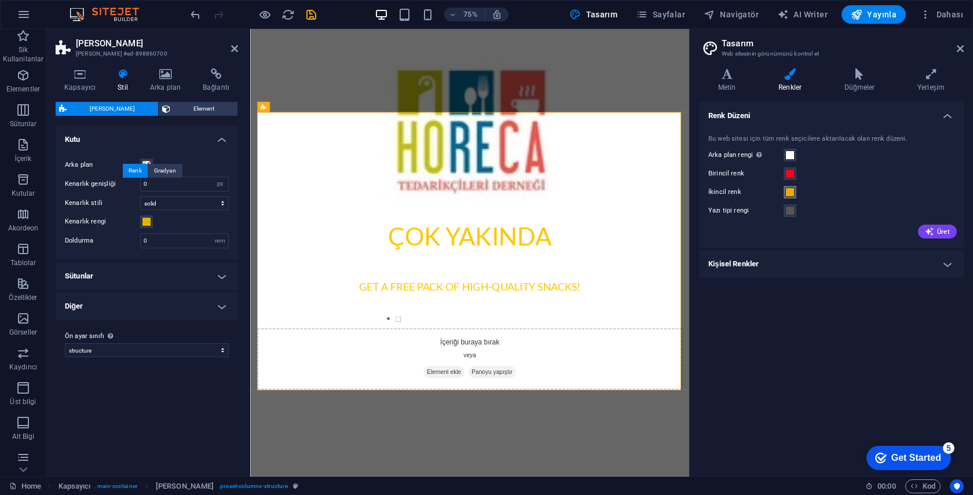
click at [788, 192] on span at bounding box center [789, 192] width 9 height 9
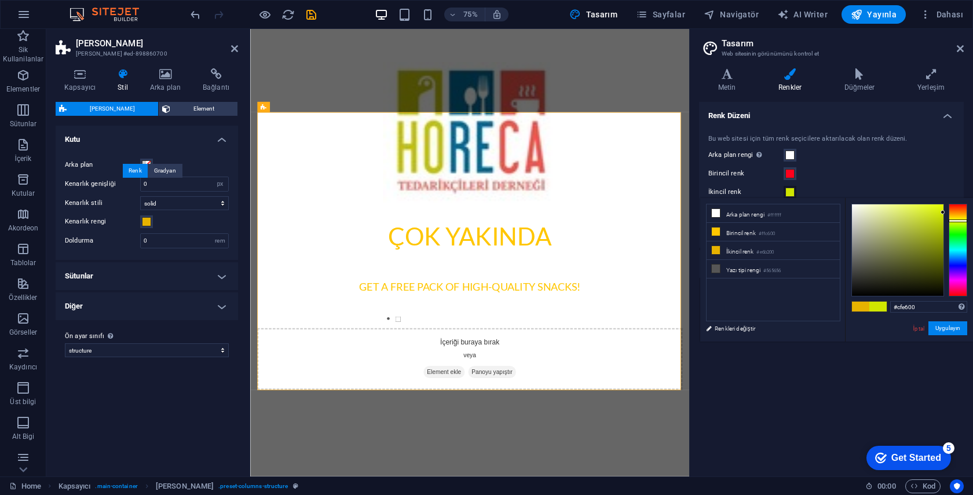
click at [951, 221] on div at bounding box center [957, 220] width 19 height 3
type input "#b4c800"
drag, startPoint x: 934, startPoint y: 224, endPoint x: 944, endPoint y: 223, distance: 9.3
click at [943, 223] on div at bounding box center [897, 249] width 91 height 91
click at [948, 325] on button "Uygulayın" at bounding box center [947, 328] width 39 height 14
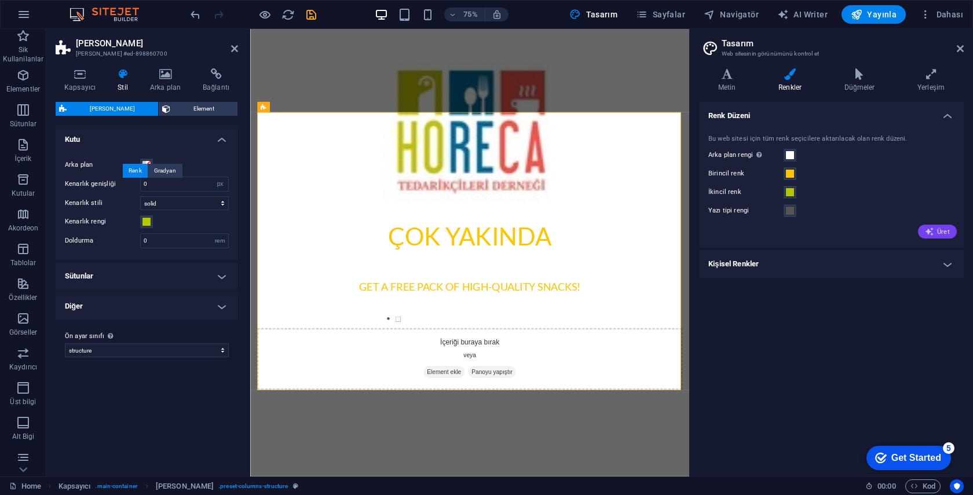
click at [938, 232] on span "Üret" at bounding box center [936, 231] width 25 height 9
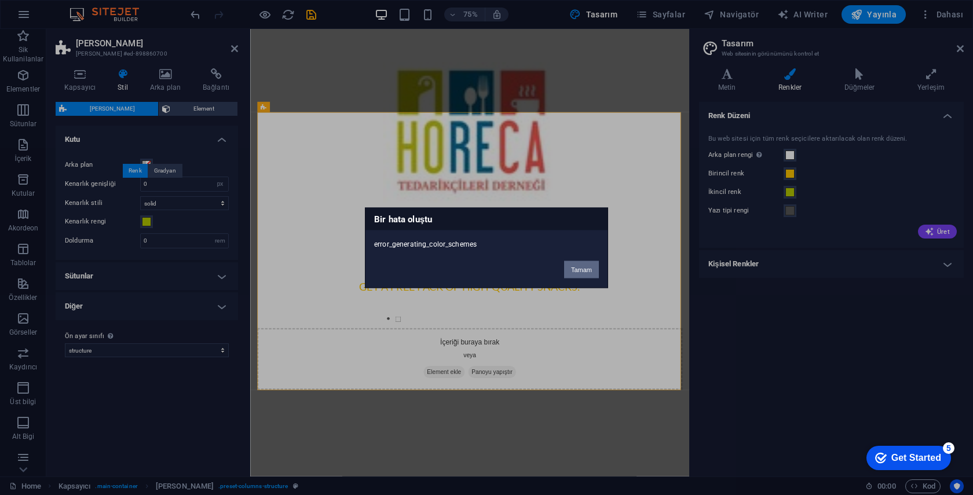
click at [582, 270] on button "Tamam" at bounding box center [581, 269] width 35 height 17
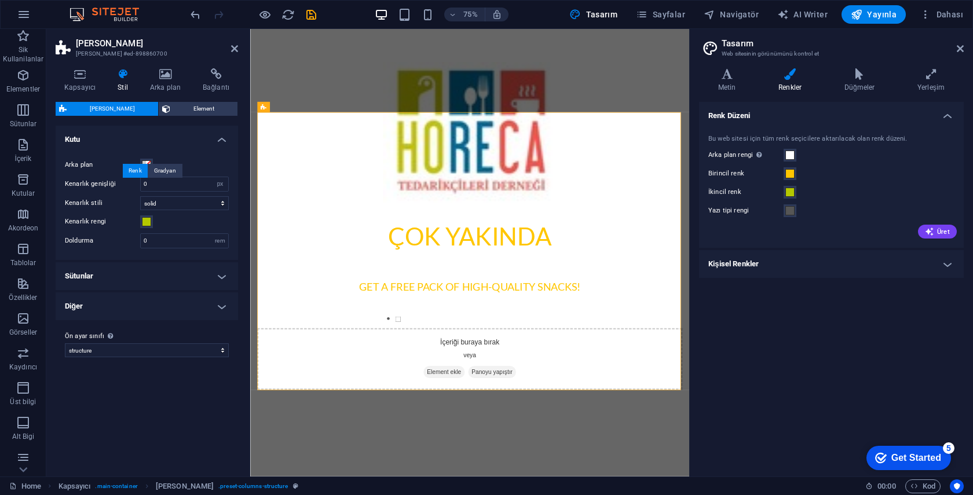
click at [946, 264] on h4 "Kişisel Renkler" at bounding box center [831, 264] width 265 height 28
click at [946, 264] on h4 "Kişisel Renkler" at bounding box center [831, 260] width 265 height 21
click at [793, 173] on span at bounding box center [789, 173] width 9 height 9
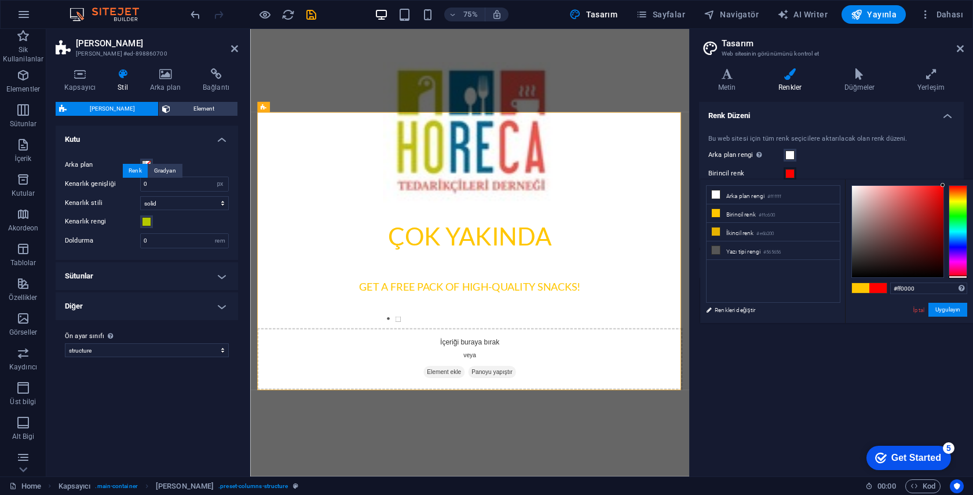
drag, startPoint x: 957, startPoint y: 262, endPoint x: 956, endPoint y: 277, distance: 15.1
click at [956, 277] on div at bounding box center [957, 231] width 19 height 93
type input "#d30303"
drag, startPoint x: 941, startPoint y: 185, endPoint x: 941, endPoint y: 201, distance: 15.6
click at [941, 201] on div at bounding box center [941, 201] width 4 height 4
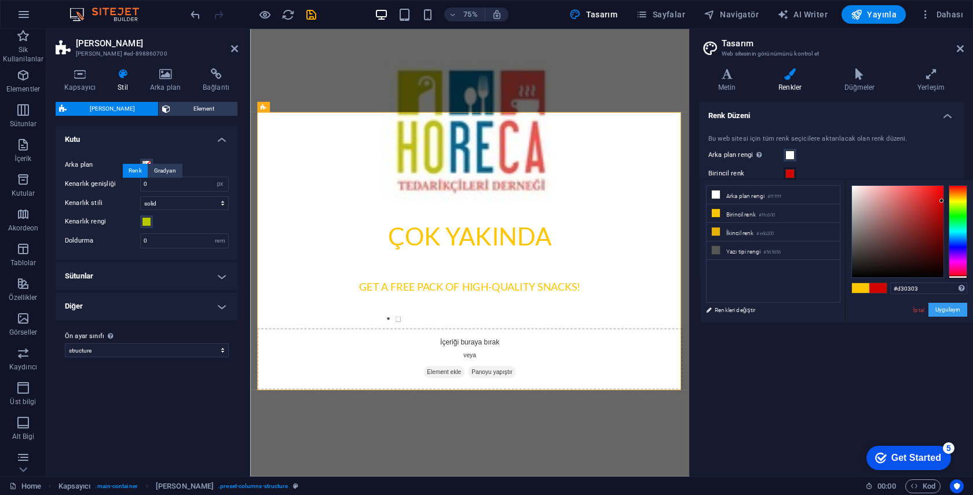
click at [942, 310] on button "Uygulayın" at bounding box center [947, 310] width 39 height 14
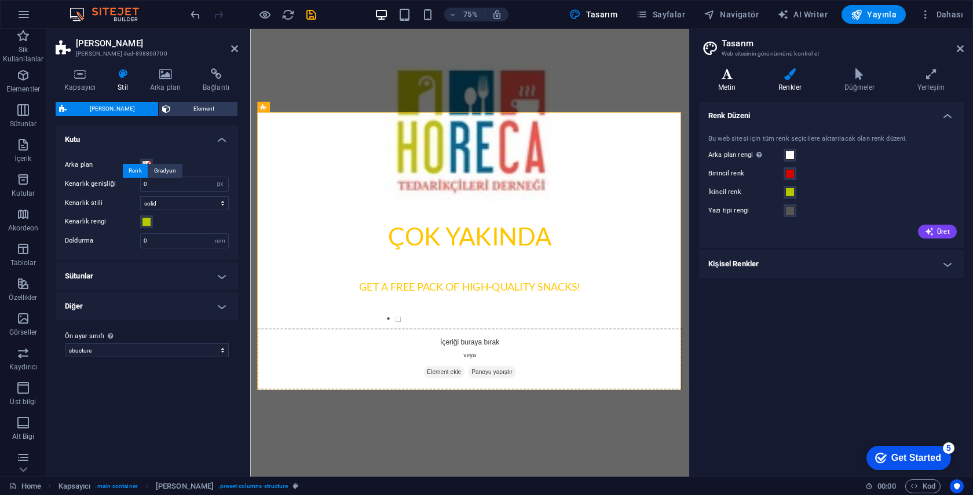
click at [724, 72] on icon at bounding box center [727, 74] width 56 height 12
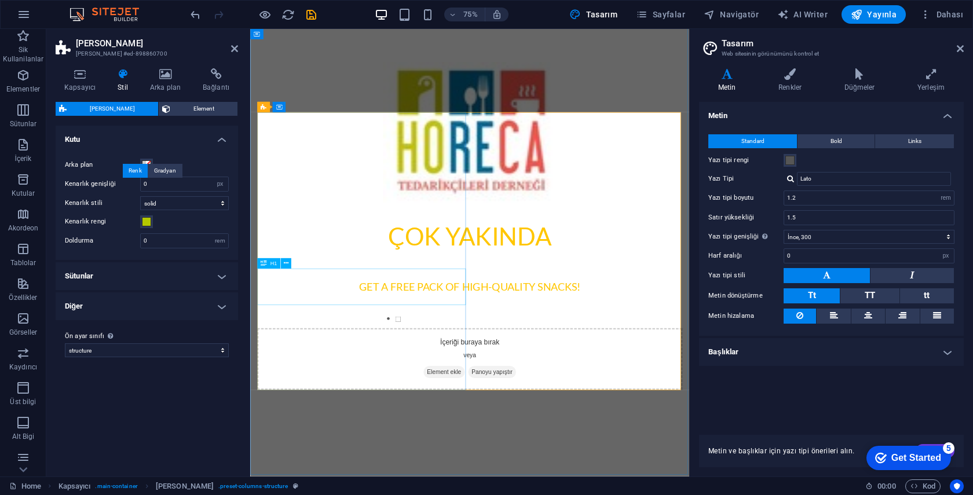
click at [389, 330] on div "Çok Yakında" at bounding box center [542, 305] width 567 height 49
click at [398, 330] on div "Çok Yakında" at bounding box center [542, 305] width 567 height 49
click at [145, 219] on span at bounding box center [146, 221] width 9 height 9
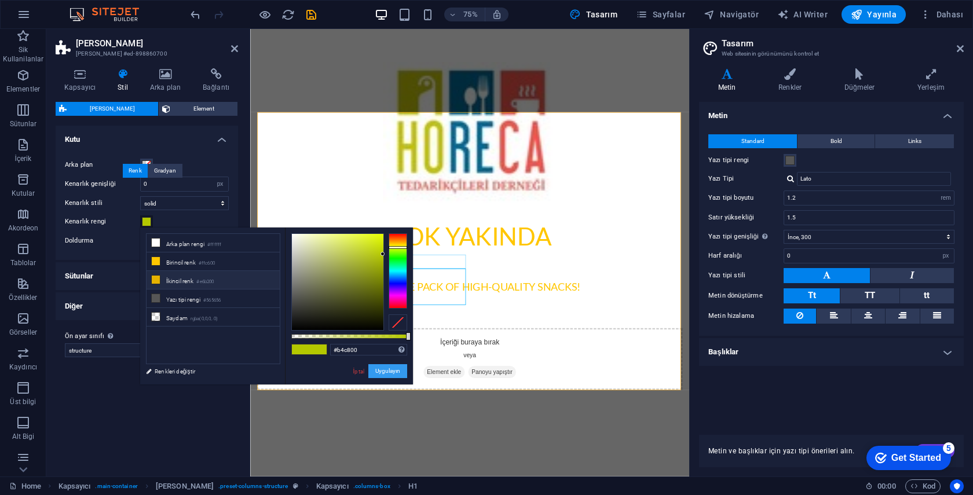
click at [398, 371] on button "Uygulayın" at bounding box center [387, 371] width 39 height 14
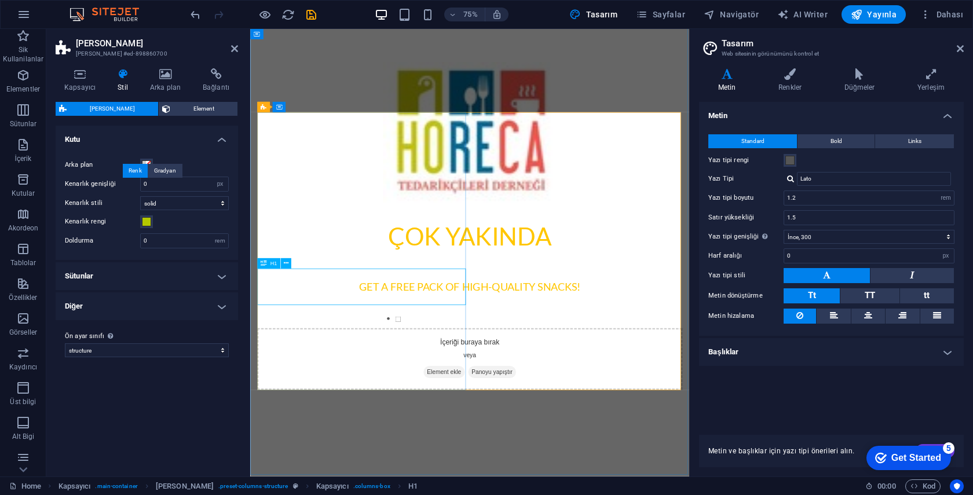
click at [394, 330] on div "Çok Yakında" at bounding box center [542, 305] width 567 height 49
click at [432, 330] on div "Çok Yakında" at bounding box center [542, 305] width 567 height 49
click at [432, 378] on div "Çok Yakında Get a free Pack of high-quality snacks! I have read and understand …" at bounding box center [542, 249] width 567 height 353
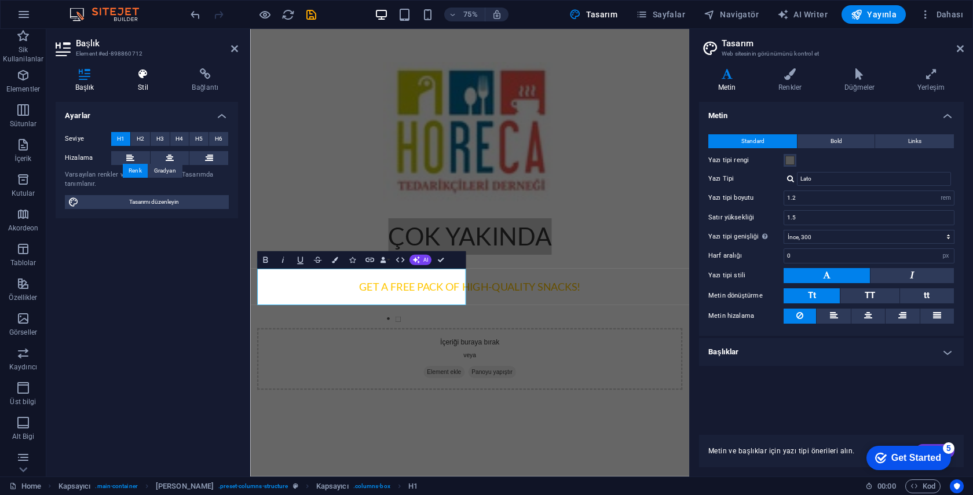
click at [145, 83] on h4 "Stil" at bounding box center [145, 80] width 54 height 24
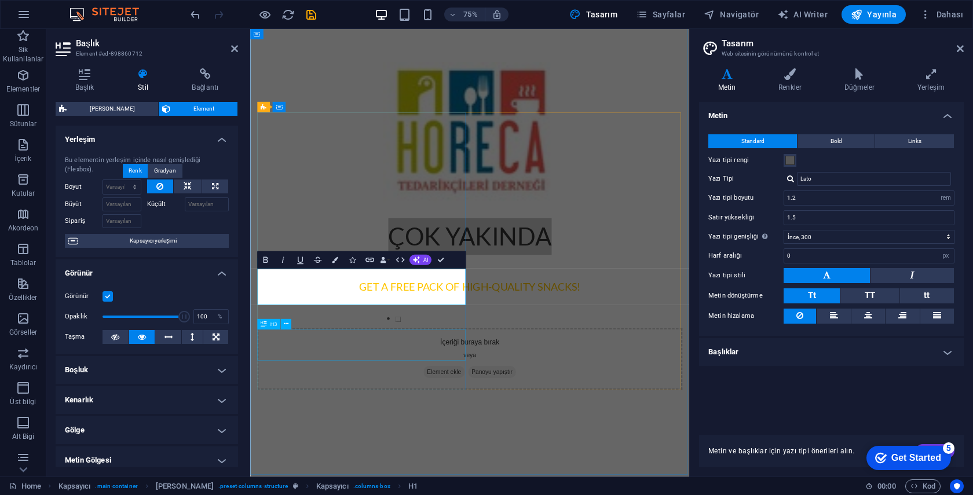
click at [408, 383] on div "Get a free Pack of high-quality snacks!" at bounding box center [542, 372] width 567 height 21
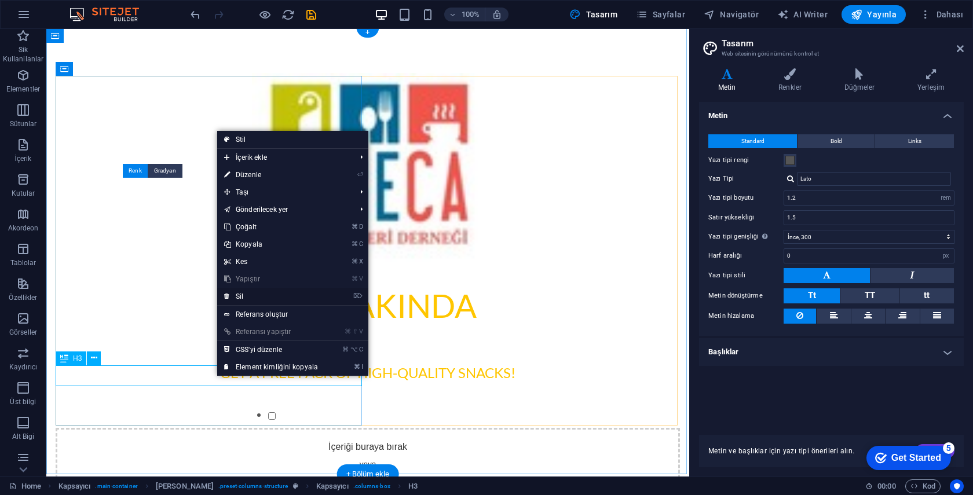
click at [242, 291] on link "⌦ Sil" at bounding box center [271, 296] width 108 height 17
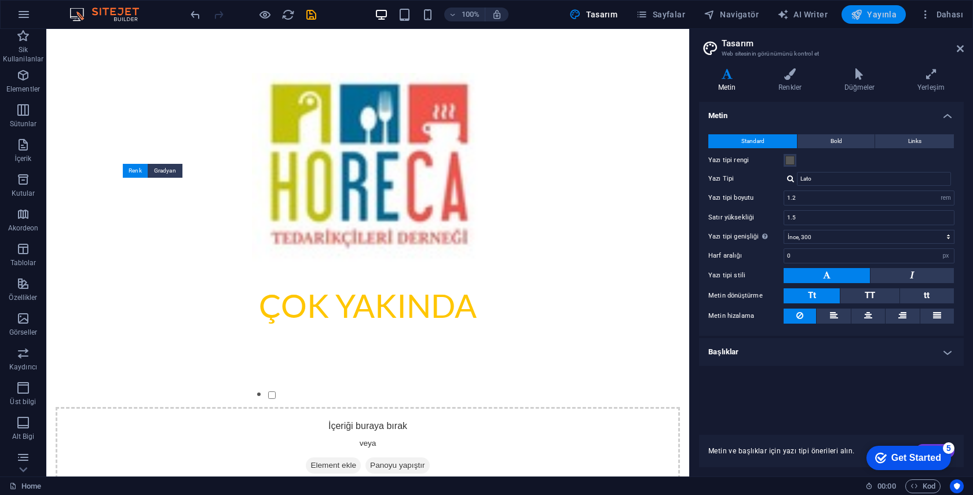
click at [883, 13] on span "Yayınla" at bounding box center [873, 15] width 46 height 12
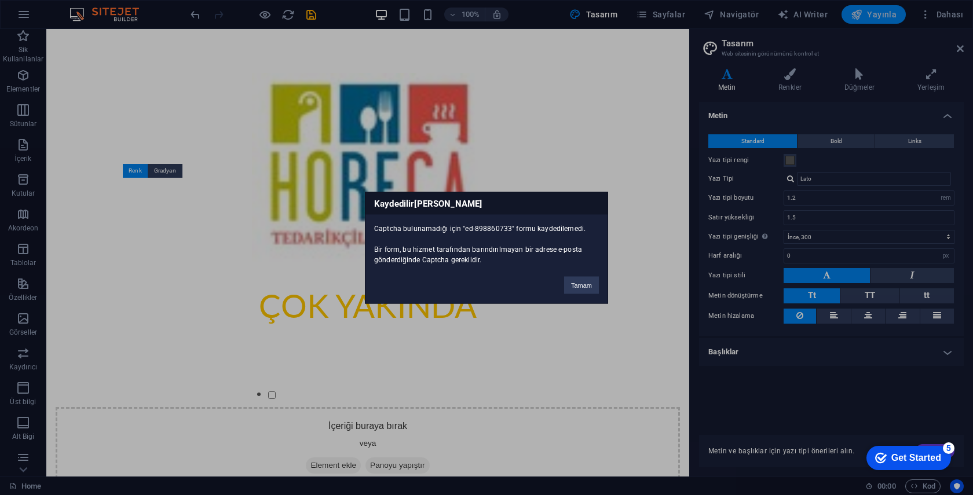
scroll to position [35, 0]
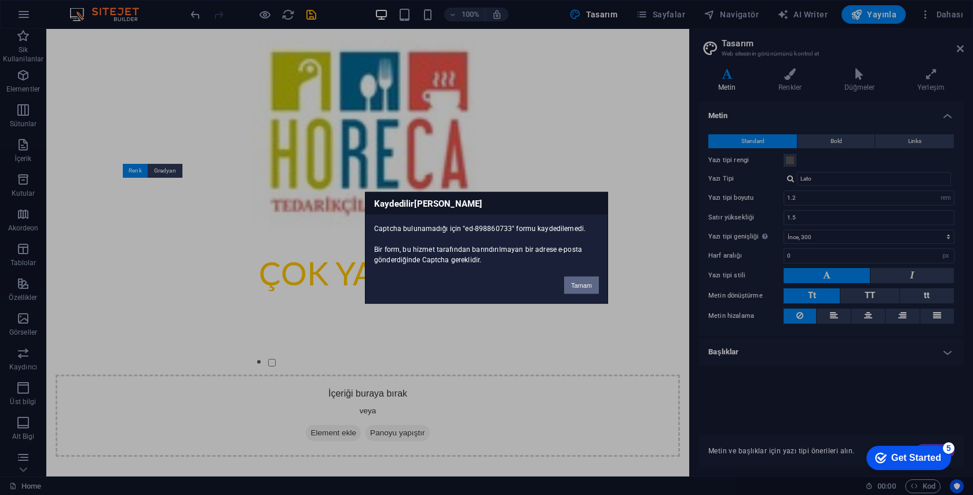
click at [578, 285] on button "Tamam" at bounding box center [581, 284] width 35 height 17
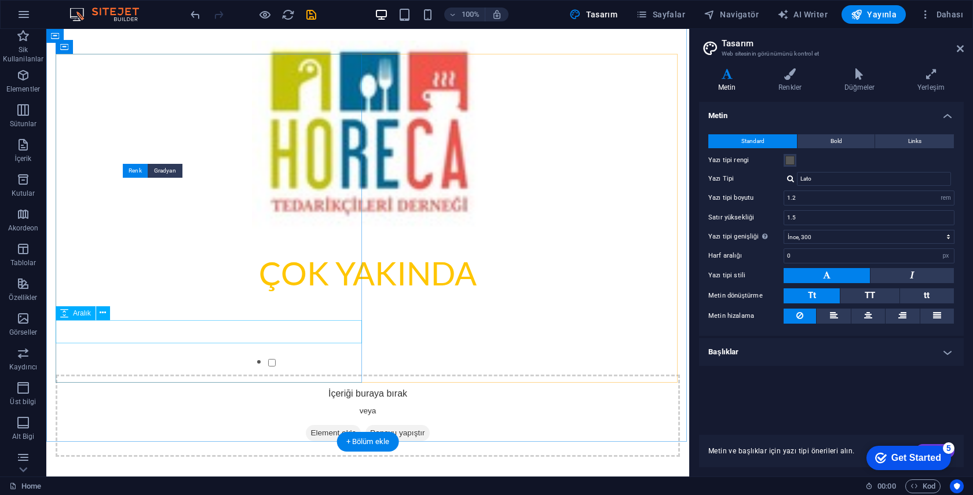
click at [245, 330] on div at bounding box center [368, 318] width 624 height 23
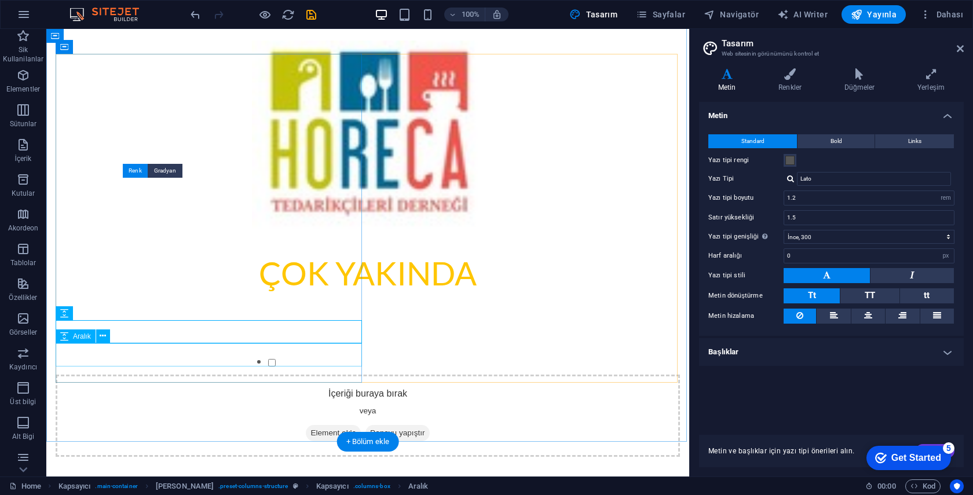
click at [228, 353] on div at bounding box center [368, 341] width 624 height 23
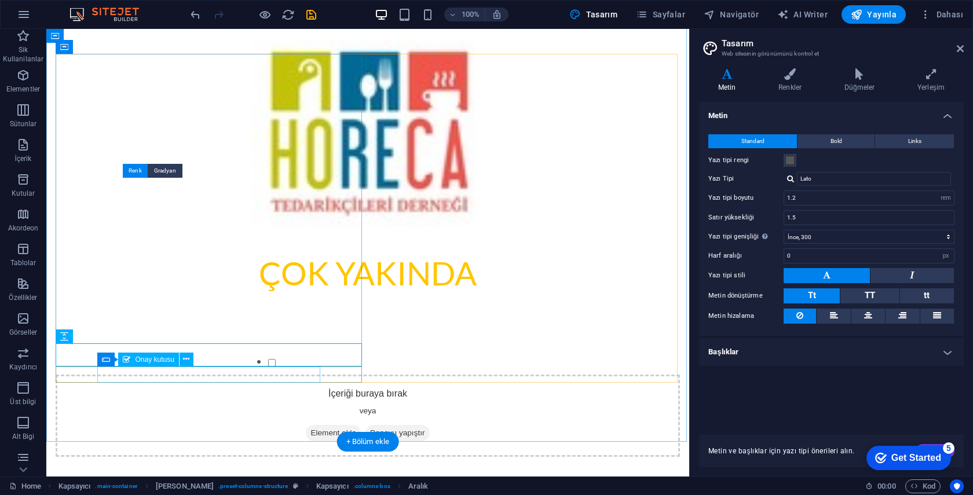
click div "I have read and understand the privacy policy."
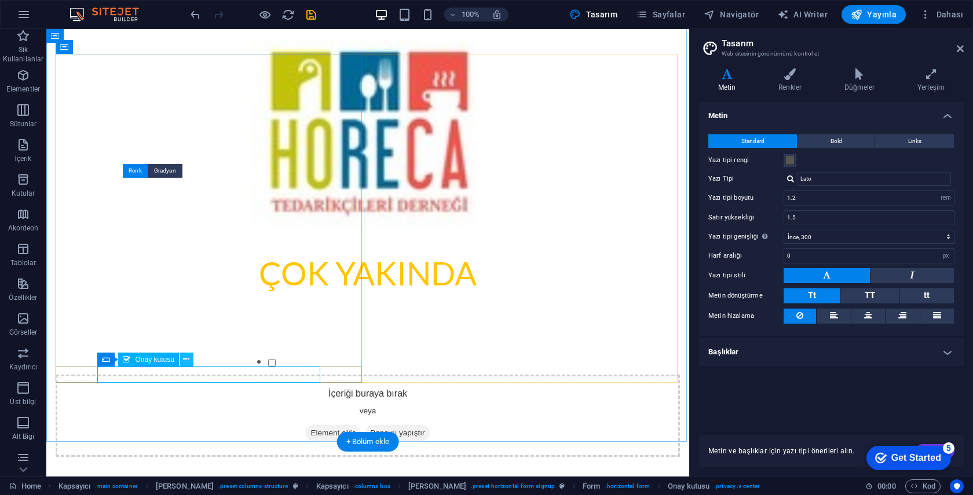
click at [185, 359] on icon at bounding box center [186, 359] width 6 height 12
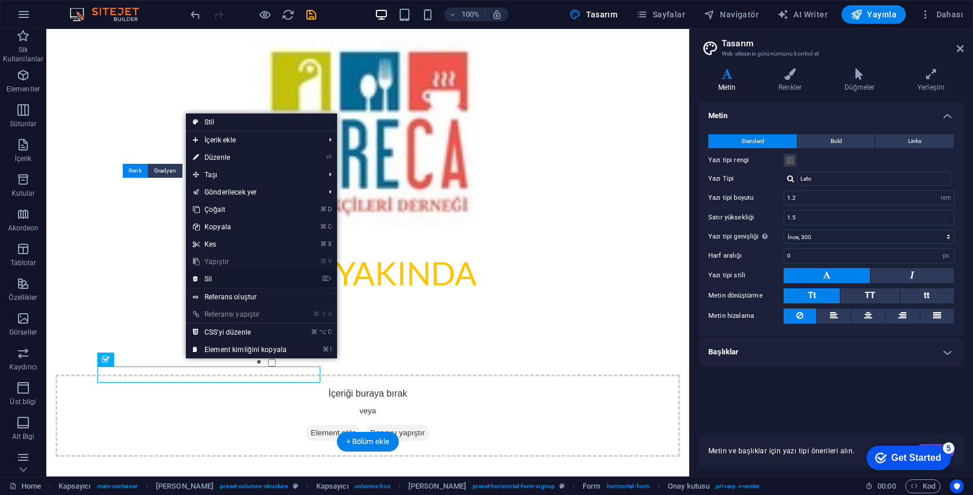
click at [233, 277] on link "⌦ Sil" at bounding box center [240, 278] width 108 height 17
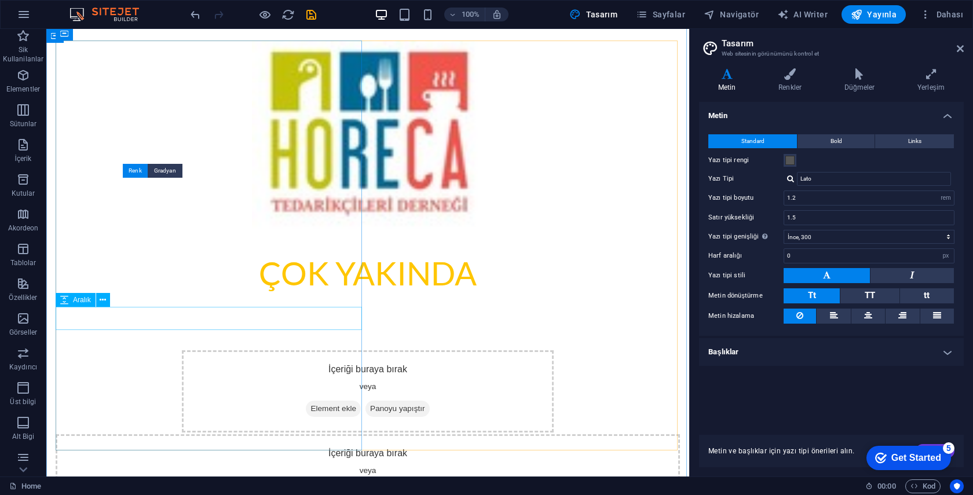
click at [159, 318] on div at bounding box center [368, 318] width 624 height 23
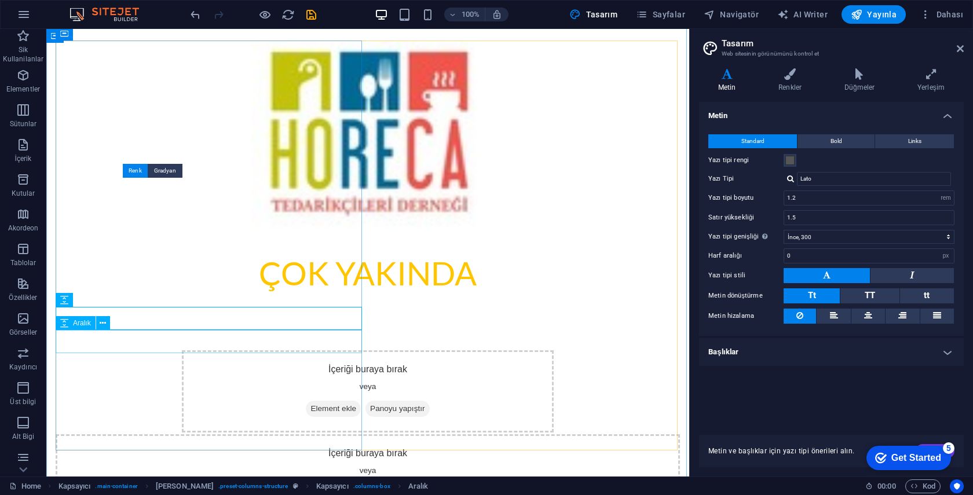
click at [138, 337] on div at bounding box center [368, 341] width 624 height 23
click at [102, 326] on icon at bounding box center [103, 323] width 6 height 12
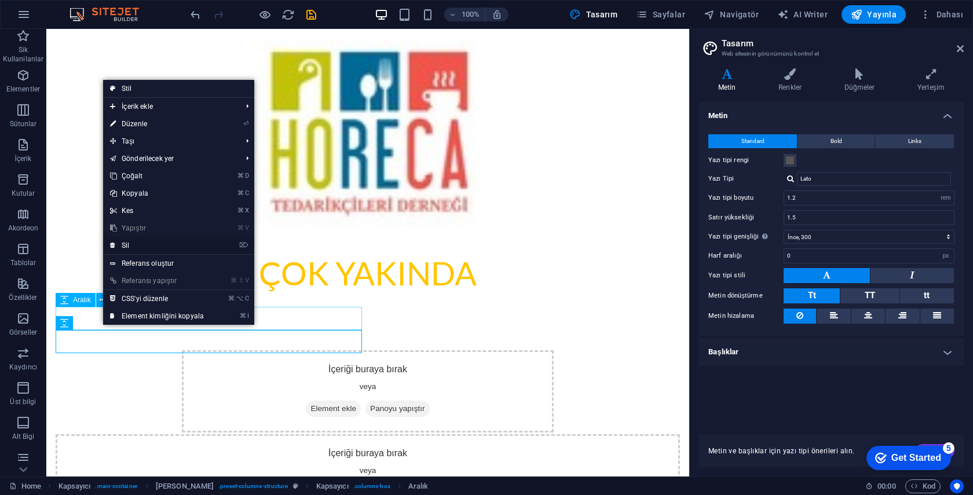
click at [151, 250] on link "⌦ Sil" at bounding box center [157, 245] width 108 height 17
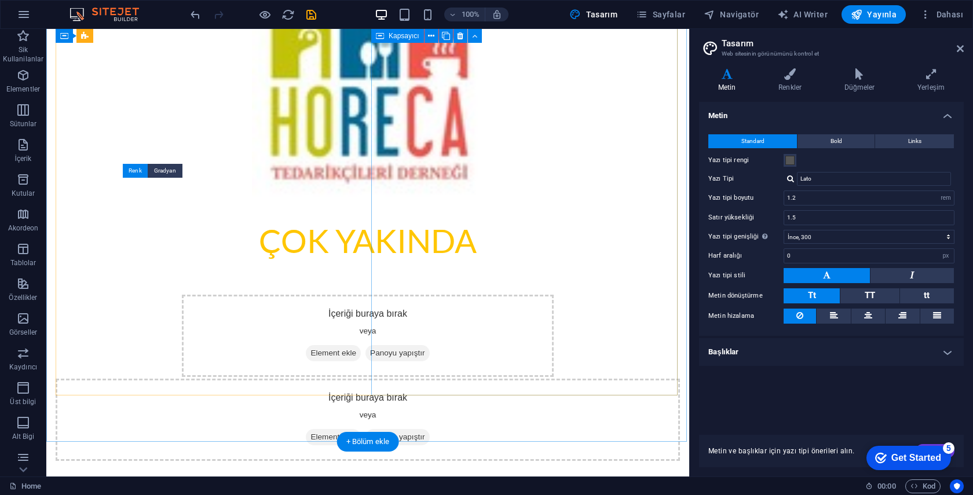
scroll to position [67, 0]
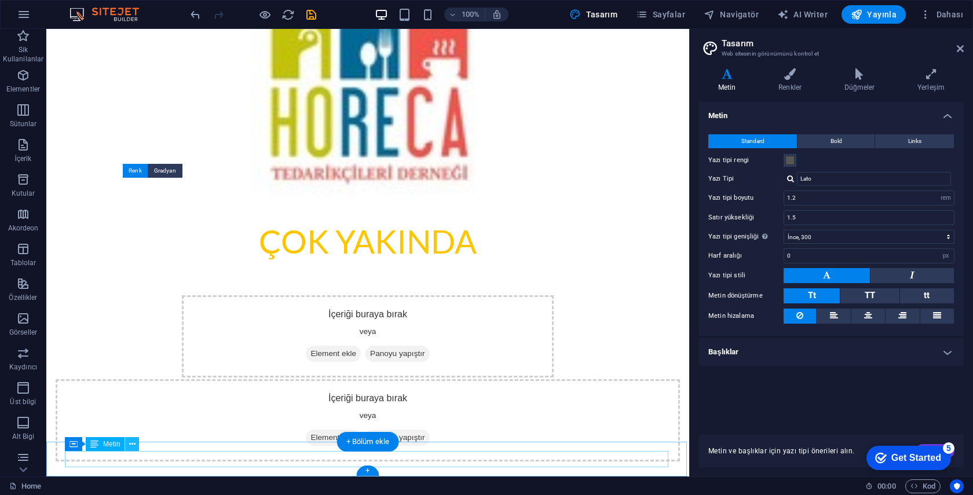
click at [134, 447] on icon at bounding box center [132, 444] width 6 height 12
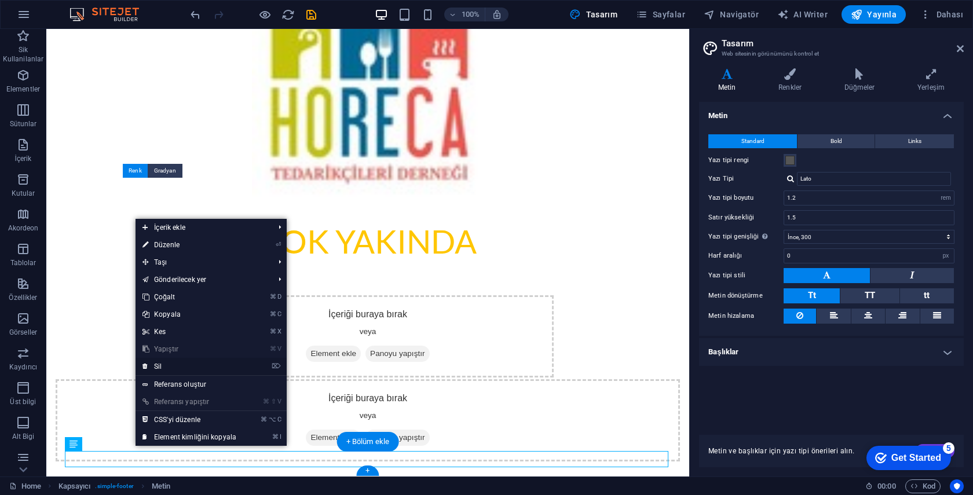
click at [181, 362] on link "⌦ Sil" at bounding box center [189, 366] width 108 height 17
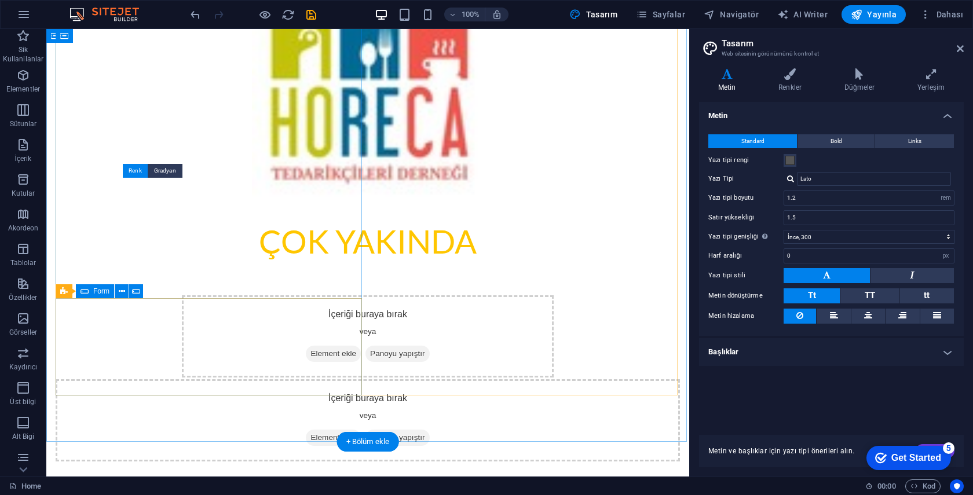
click span "Element ekle"
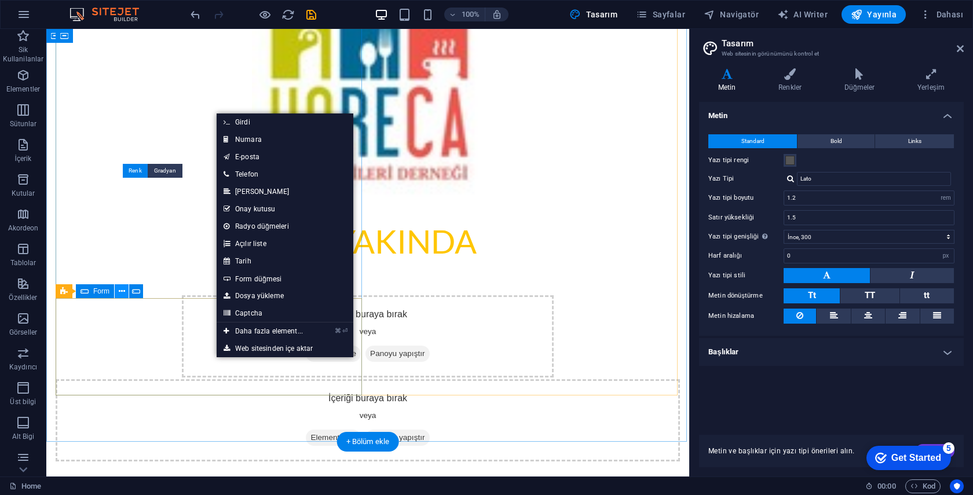
click at [119, 295] on icon at bounding box center [122, 291] width 6 height 12
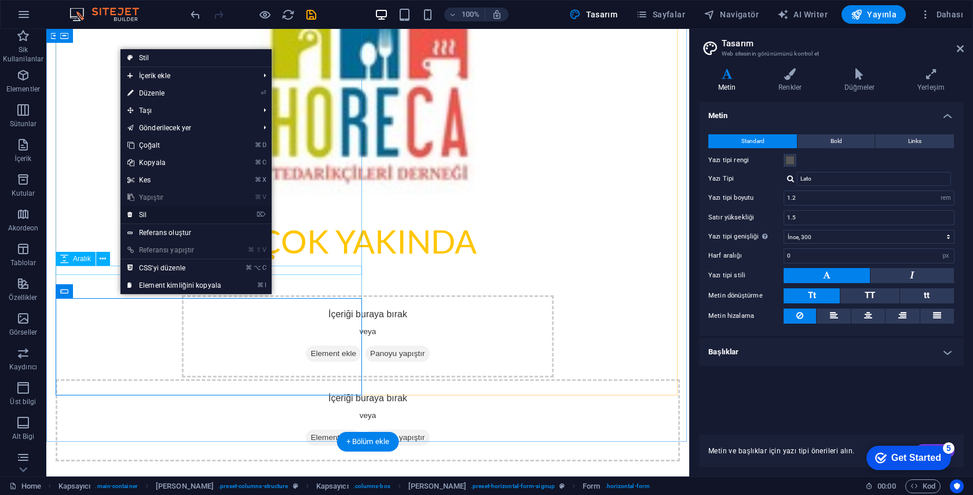
click at [155, 213] on link "⌦ Sil" at bounding box center [174, 214] width 108 height 17
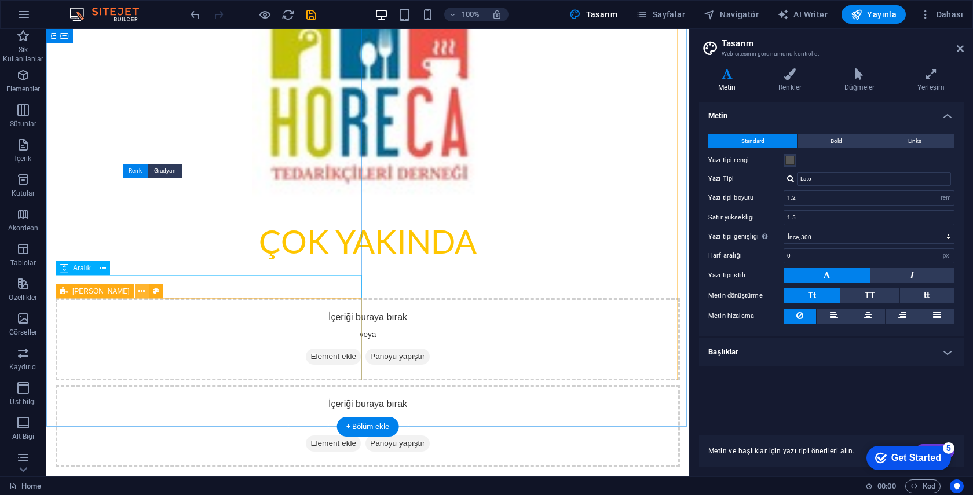
click at [138, 292] on icon at bounding box center [141, 291] width 6 height 12
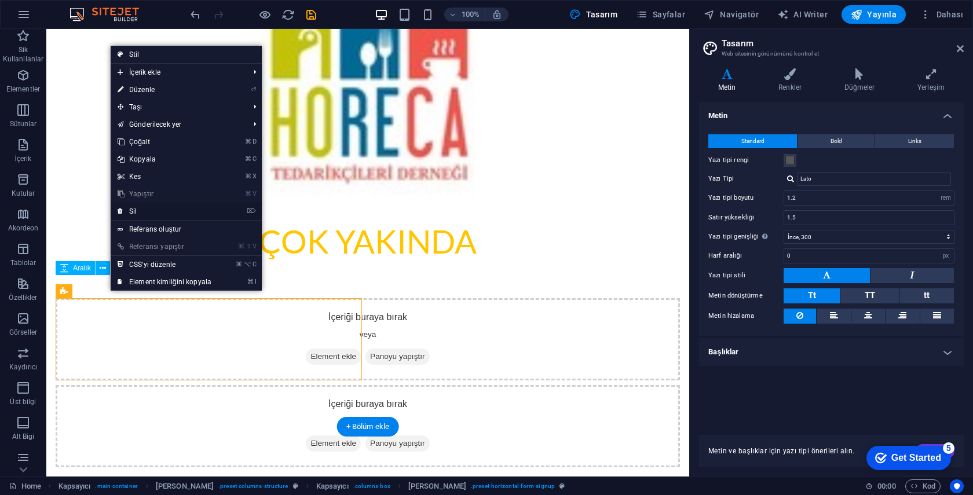
click at [163, 210] on link "⌦ Sil" at bounding box center [165, 211] width 108 height 17
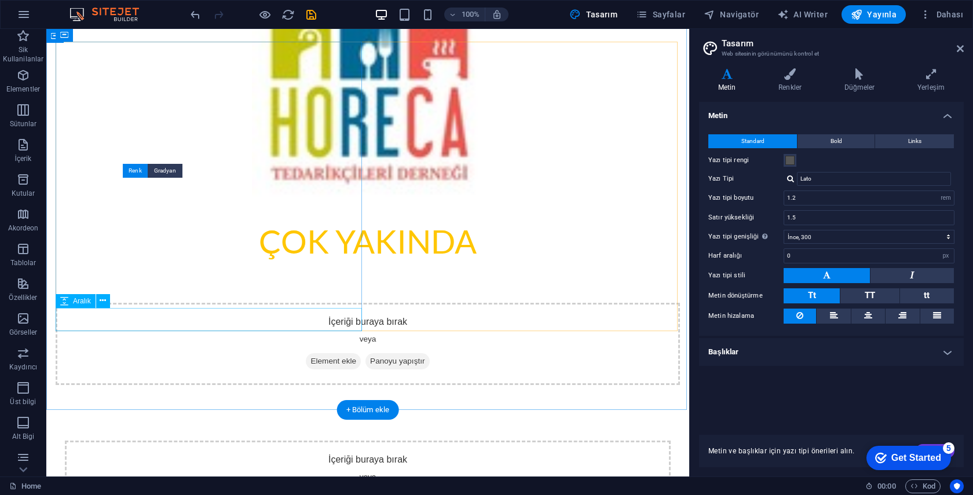
click at [186, 298] on div at bounding box center [368, 286] width 624 height 23
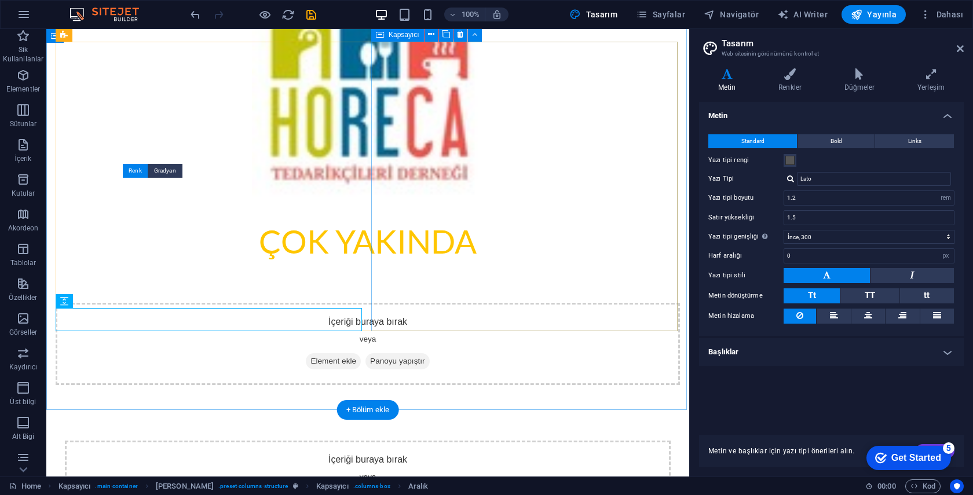
click at [361, 353] on span "Element ekle" at bounding box center [333, 361] width 55 height 16
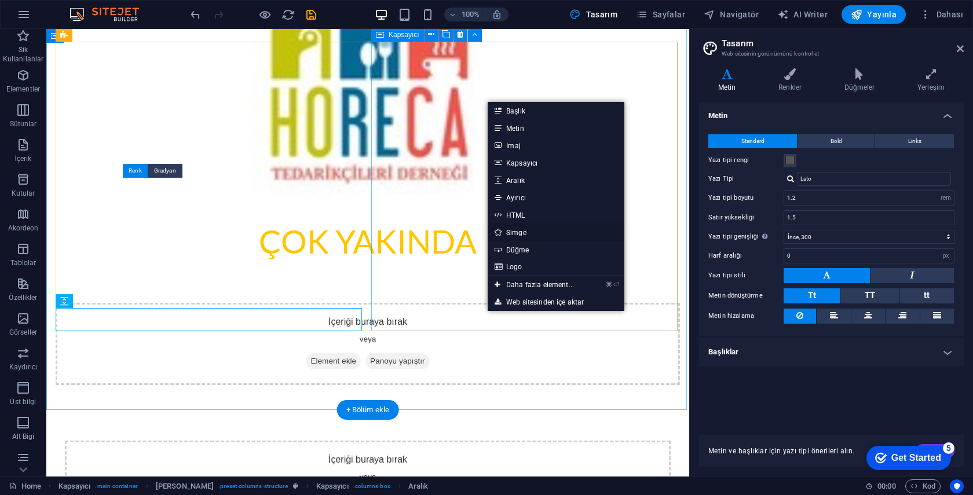
click at [518, 233] on link "Simge" at bounding box center [555, 231] width 137 height 17
select select "xMidYMid"
select select "px"
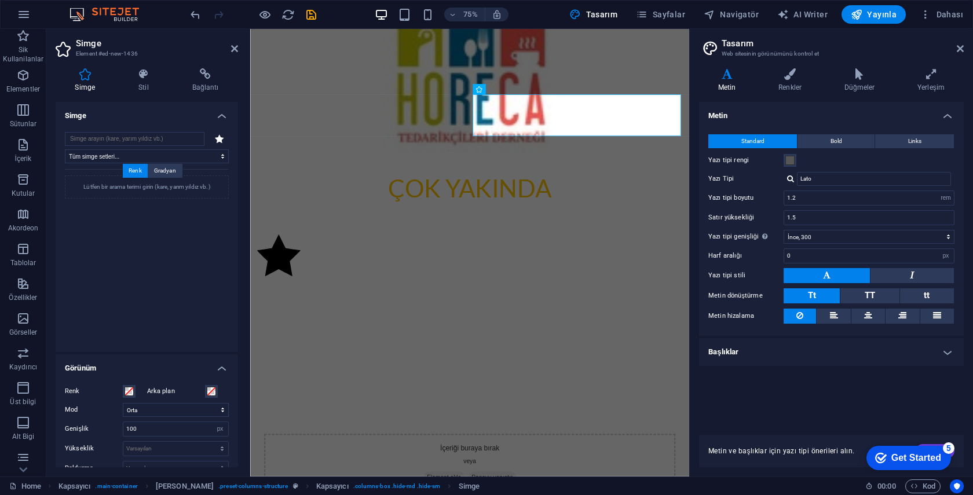
click at [223, 138] on icon at bounding box center [219, 138] width 9 height 9
click at [218, 140] on icon at bounding box center [219, 138] width 9 height 9
click at [145, 136] on input "search" at bounding box center [135, 139] width 140 height 14
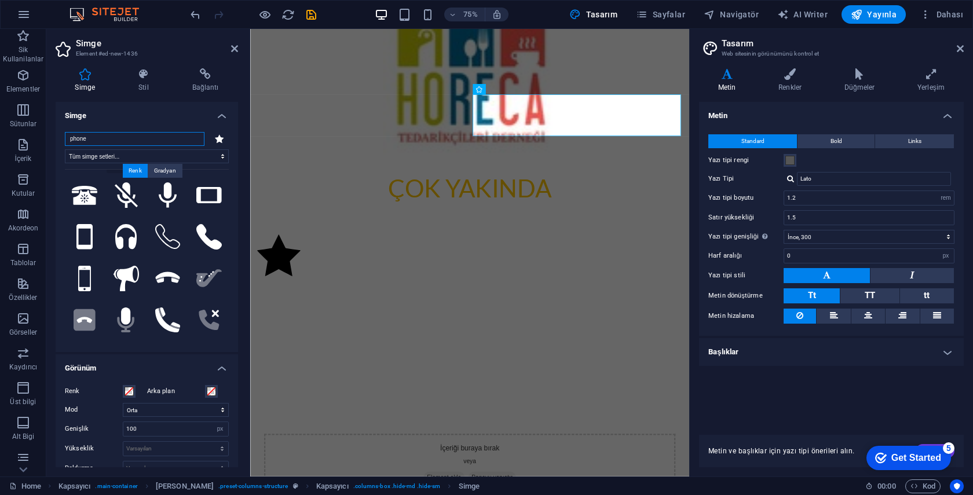
scroll to position [208, 0]
drag, startPoint x: 97, startPoint y: 137, endPoint x: 56, endPoint y: 136, distance: 41.7
click at [56, 136] on div "phone Tüm simge setleri... IcoFont Ionicons FontAwesome Brands FontAwesome Duot…" at bounding box center [147, 237] width 182 height 229
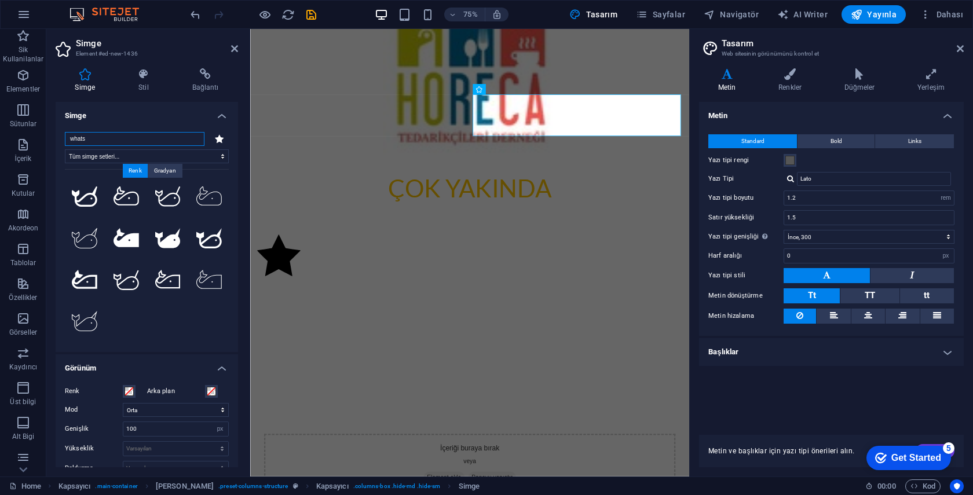
scroll to position [0, 0]
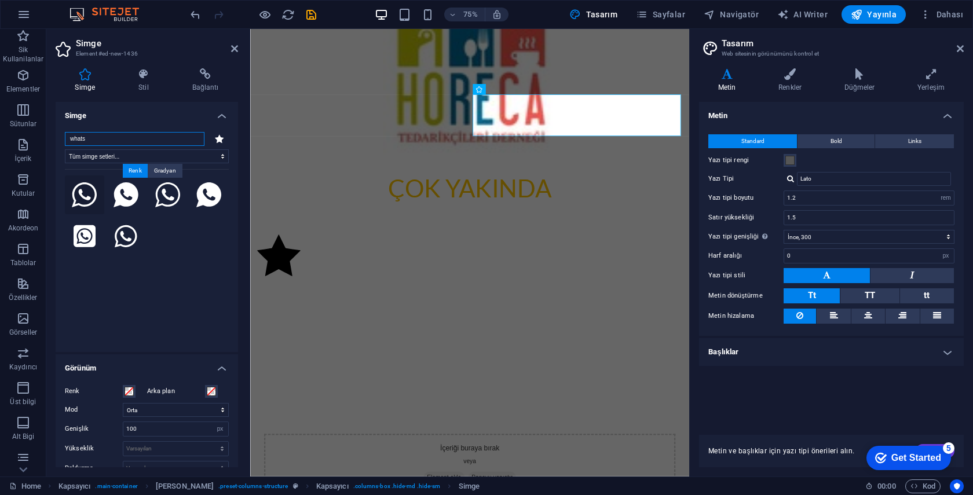
type input "whats"
click at [89, 195] on icon at bounding box center [84, 194] width 25 height 25
click at [160, 250] on div "Araman, görüntüleyebildiğimizden daha fazla simge buldu. Lütfen aramanı daralt." at bounding box center [147, 253] width 164 height 168
drag, startPoint x: 149, startPoint y: 46, endPoint x: 149, endPoint y: 54, distance: 8.7
click at [149, 46] on h2 "Simge" at bounding box center [157, 43] width 162 height 10
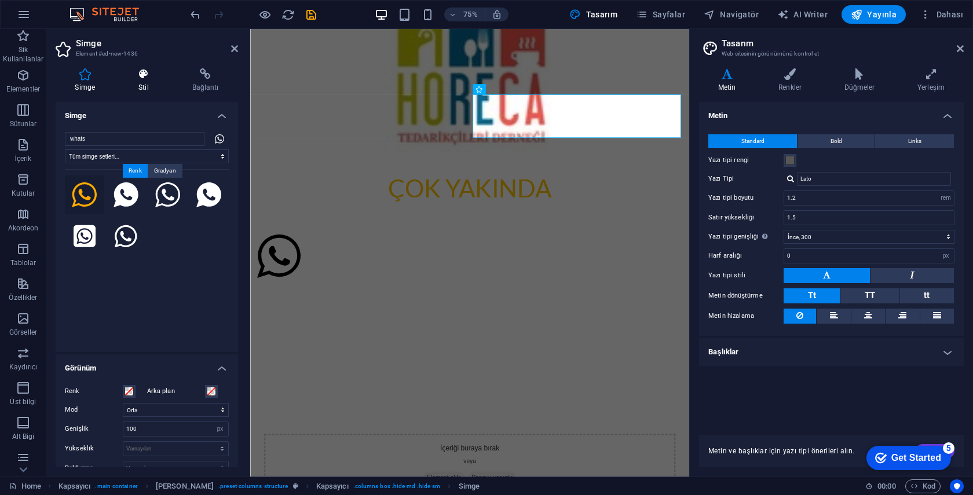
click at [148, 84] on h4 "Stil" at bounding box center [146, 80] width 54 height 24
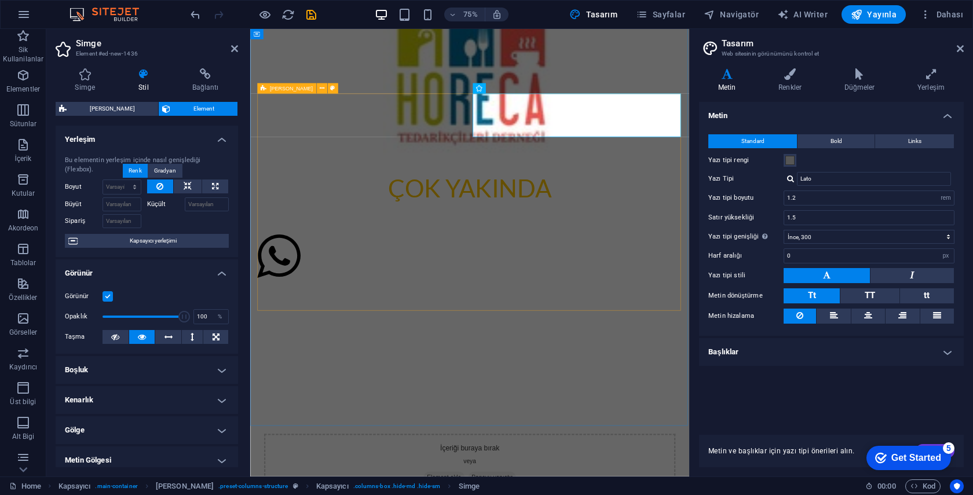
scroll to position [68, 0]
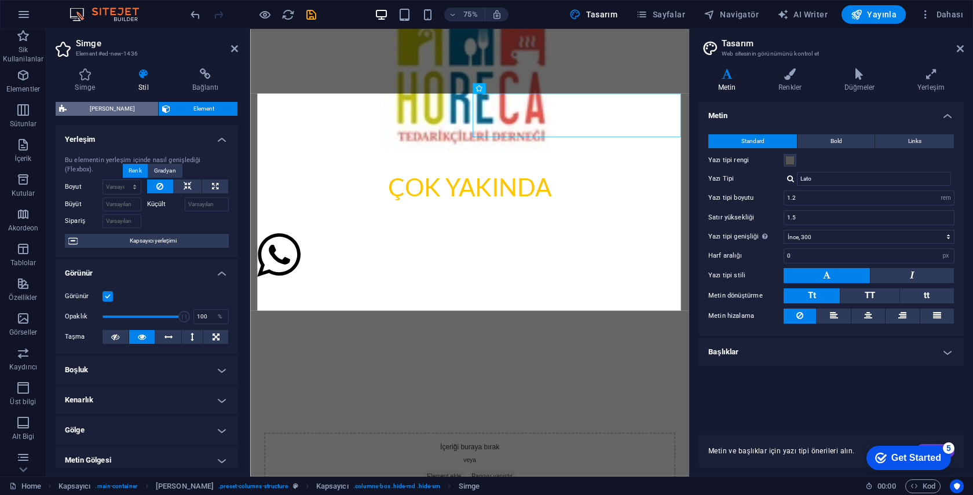
click at [117, 113] on span "[PERSON_NAME]" at bounding box center [112, 109] width 85 height 14
select select "px"
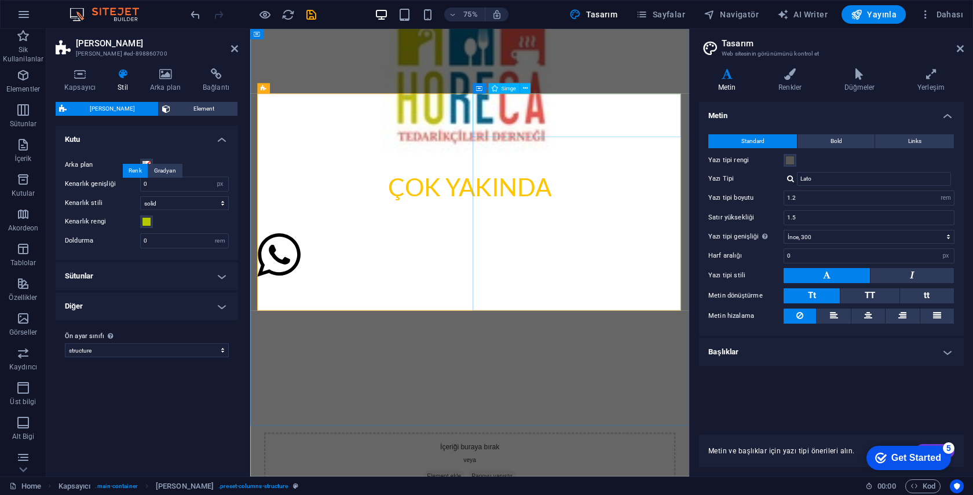
click at [583, 302] on figure at bounding box center [542, 333] width 567 height 63
click at [586, 302] on figure at bounding box center [542, 333] width 567 height 63
click at [198, 107] on span "Element" at bounding box center [204, 109] width 60 height 14
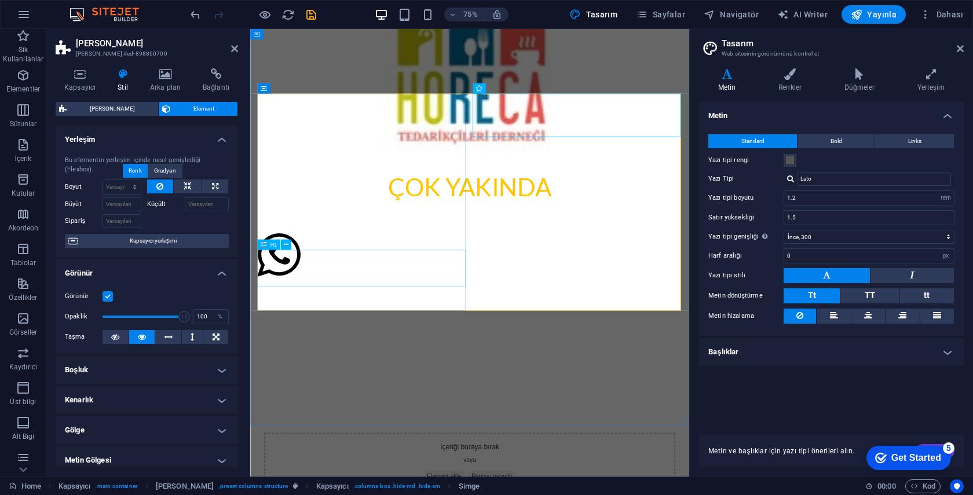
click at [410, 265] on div "Çok Yakında" at bounding box center [542, 240] width 567 height 49
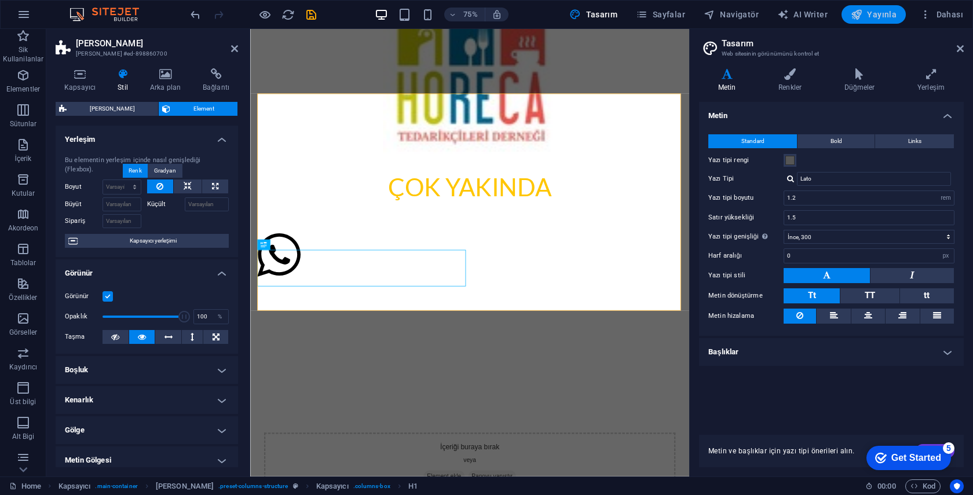
click at [891, 9] on span "Yayınla" at bounding box center [873, 15] width 46 height 12
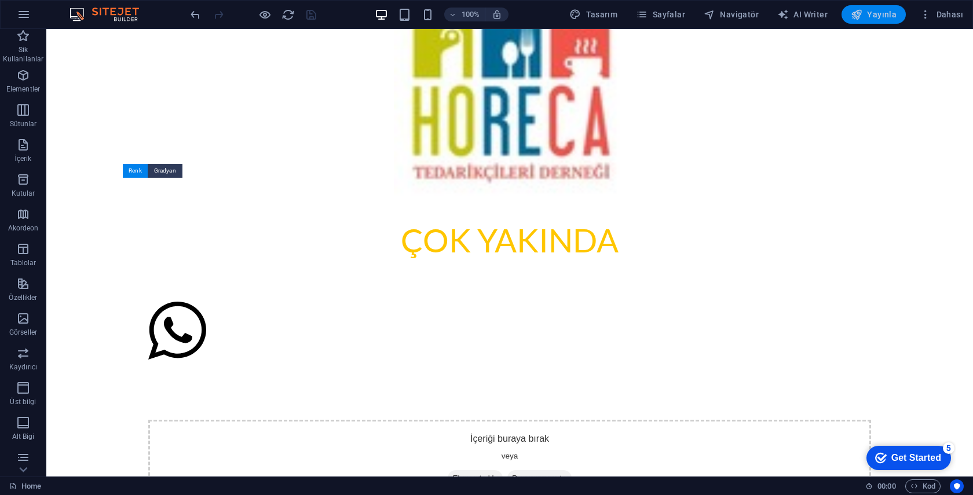
click at [862, 15] on icon "button" at bounding box center [856, 15] width 12 height 12
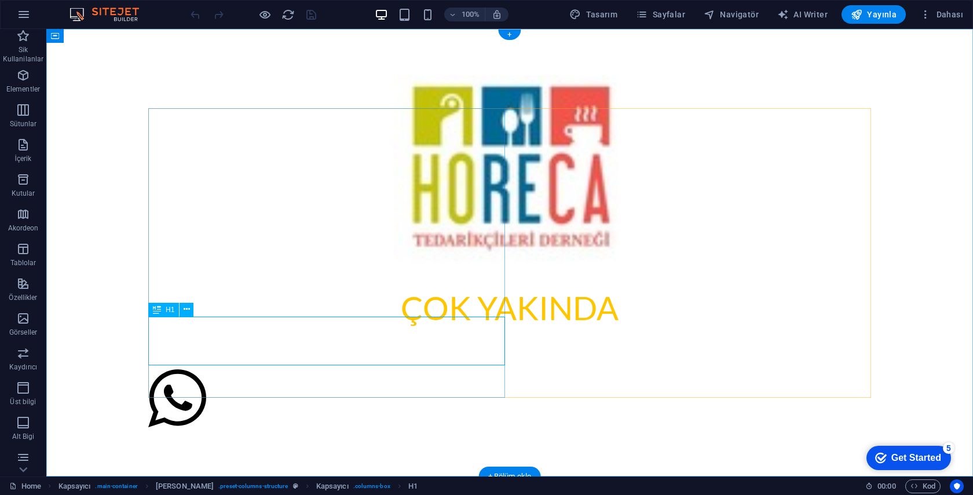
click at [384, 332] on div "Çok Yakında" at bounding box center [509, 308] width 722 height 49
click at [551, 369] on figure at bounding box center [509, 400] width 722 height 63
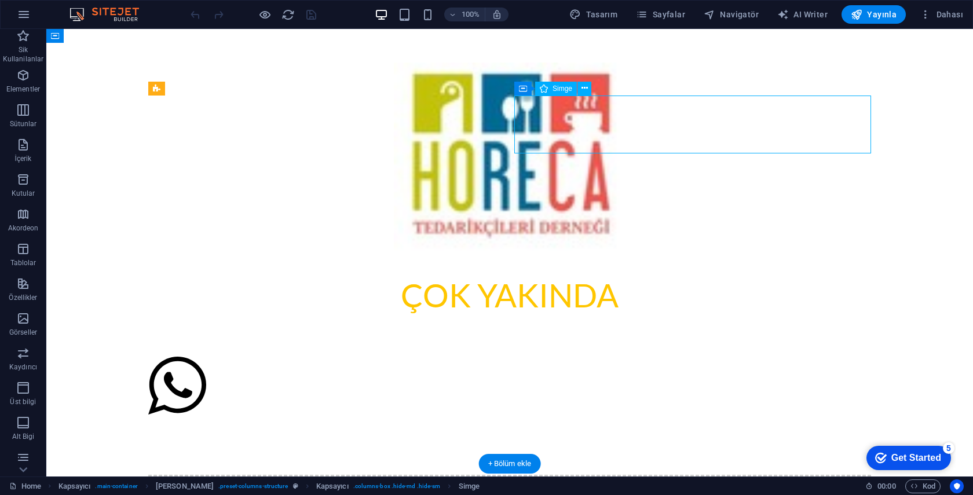
scroll to position [17, 0]
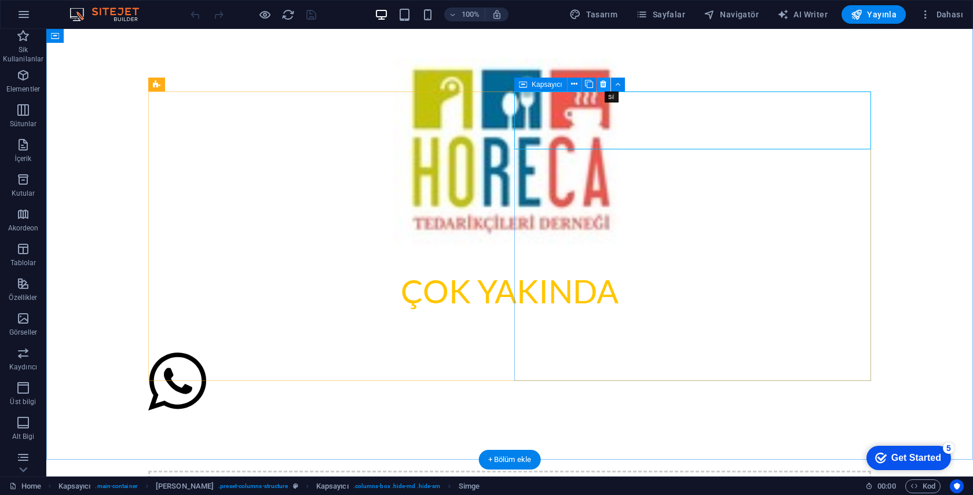
click at [606, 83] on icon at bounding box center [603, 84] width 6 height 12
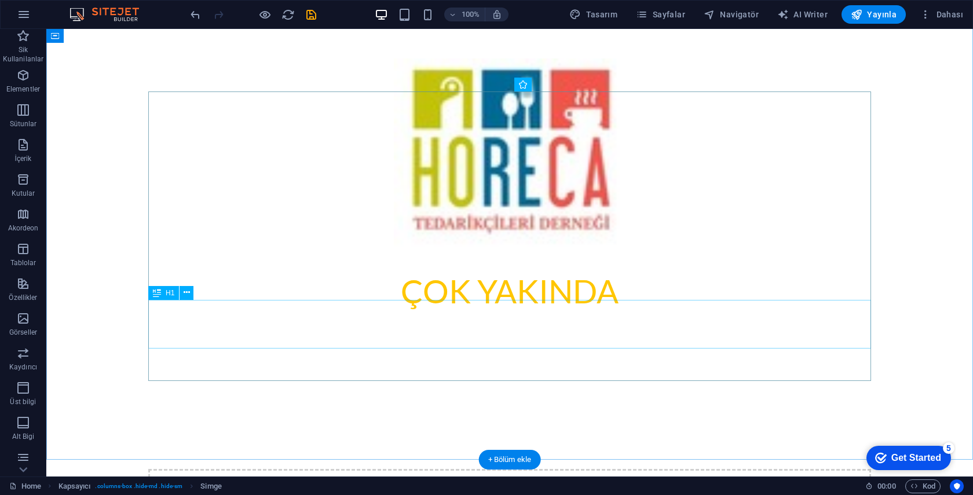
click at [574, 315] on div "Çok Yakında" at bounding box center [509, 291] width 722 height 49
click at [506, 315] on div "Çok Yakında" at bounding box center [509, 291] width 722 height 49
click at [188, 293] on icon at bounding box center [187, 293] width 6 height 12
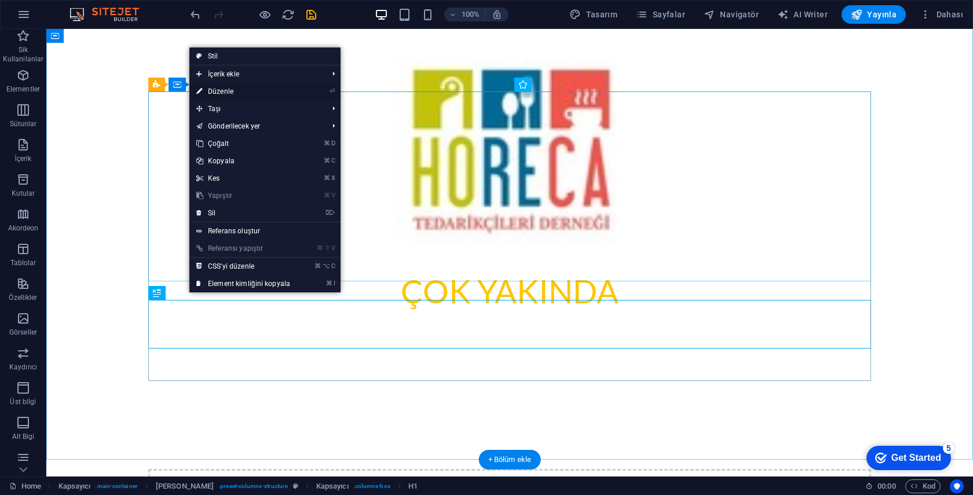
click at [223, 93] on link "⏎ Düzenle" at bounding box center [243, 91] width 108 height 17
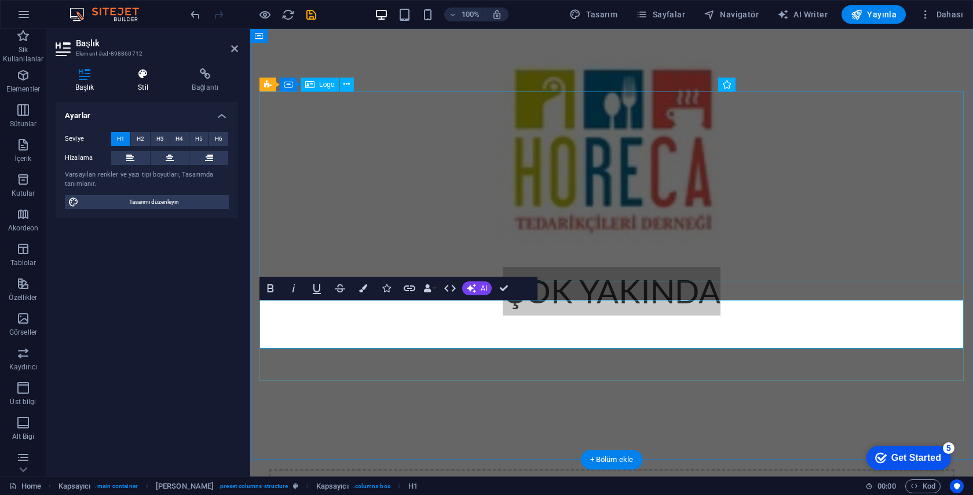
click at [144, 74] on icon at bounding box center [142, 74] width 49 height 12
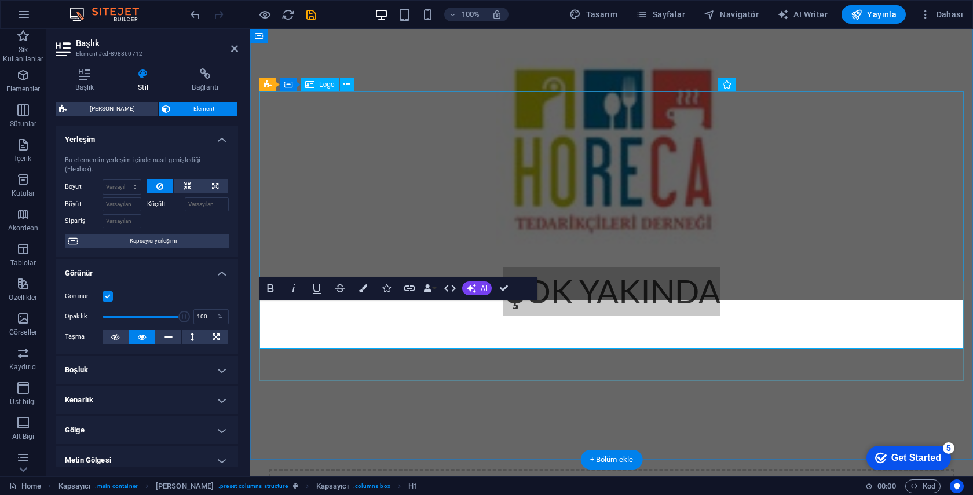
scroll to position [0, 0]
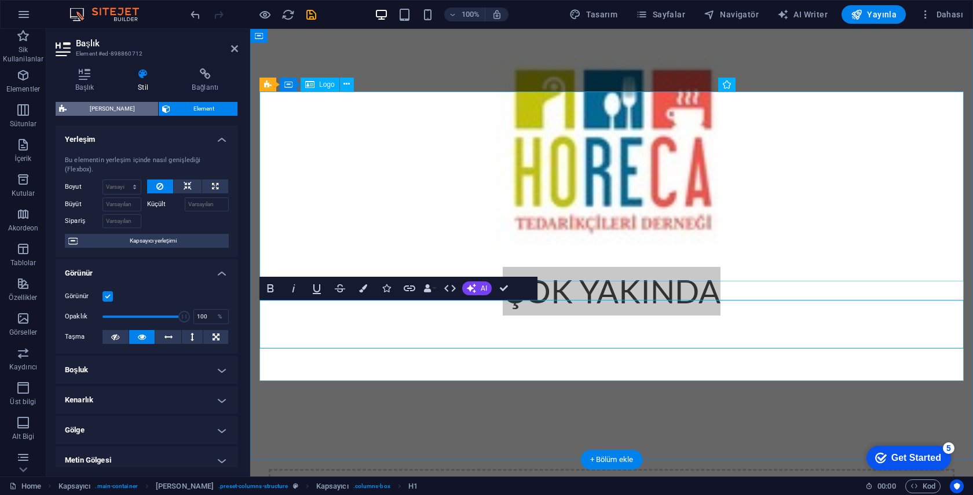
click at [113, 106] on span "[PERSON_NAME]" at bounding box center [112, 109] width 85 height 14
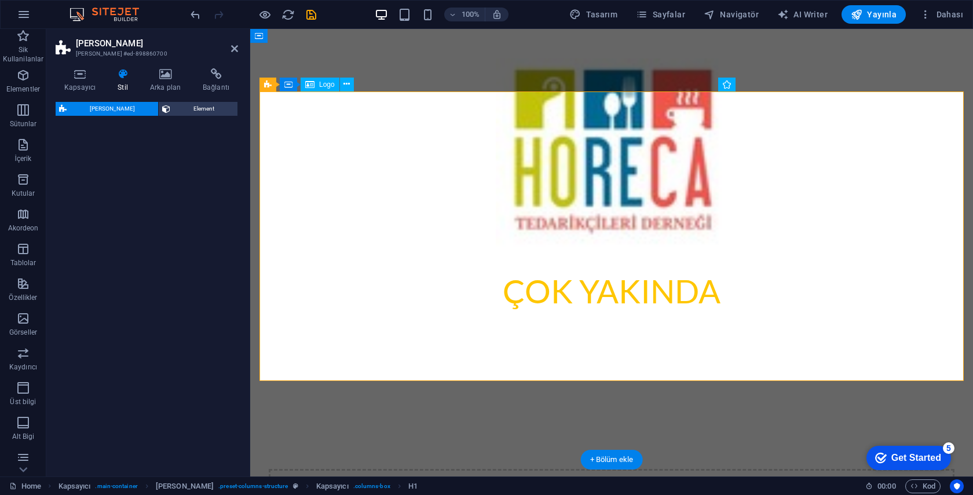
select select "px"
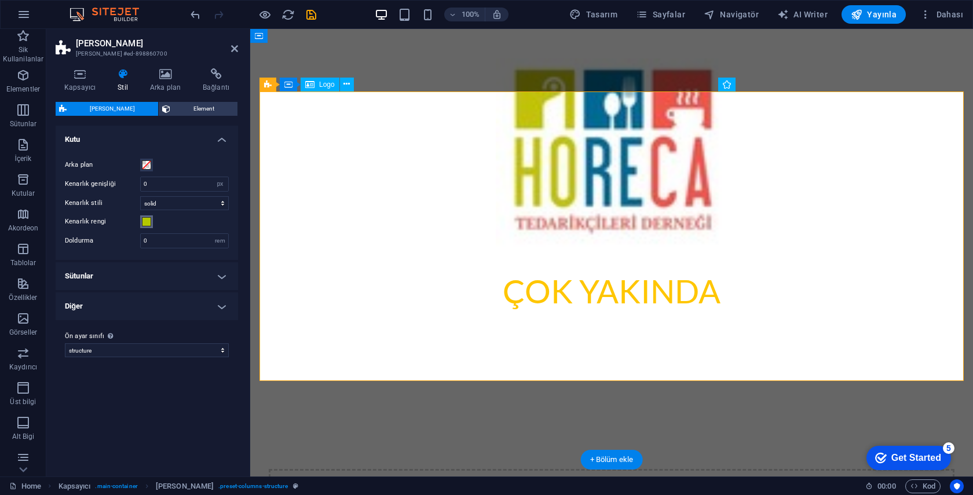
click at [147, 222] on span at bounding box center [146, 221] width 9 height 9
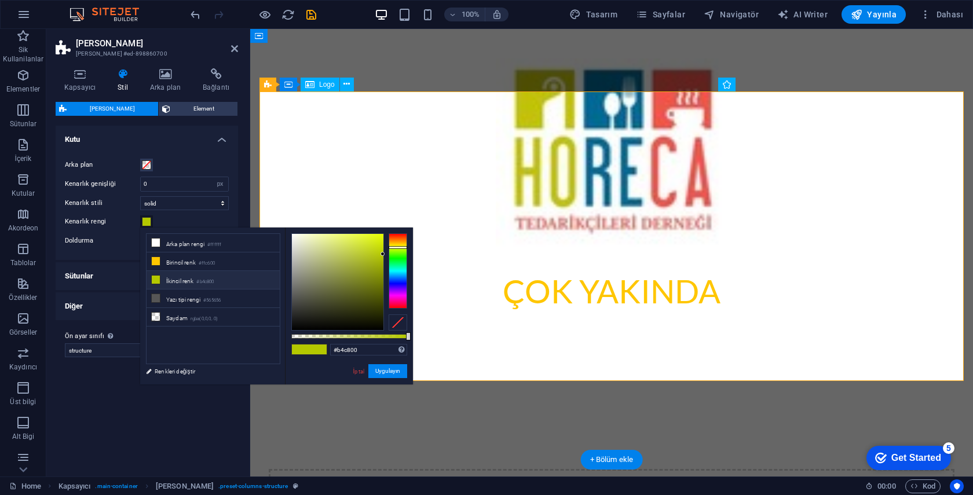
click at [147, 222] on span at bounding box center [146, 221] width 9 height 9
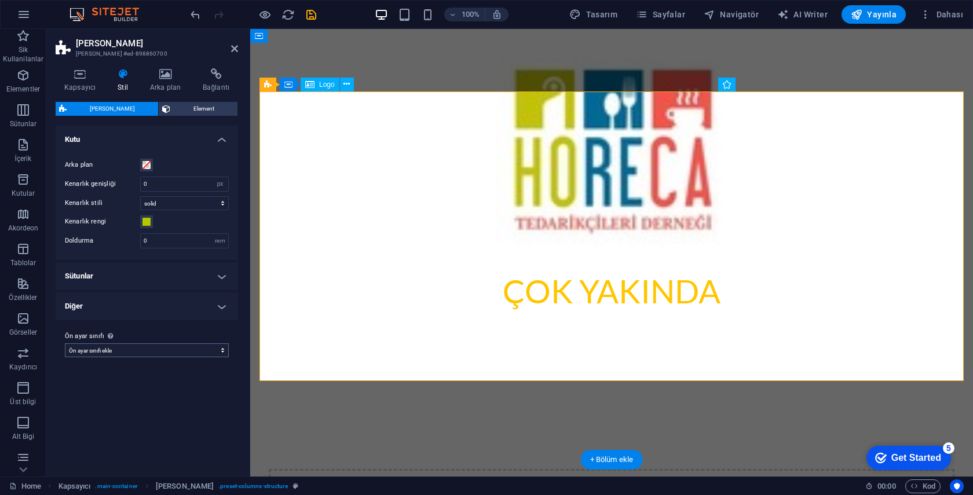
select select "preset-columns-structure"
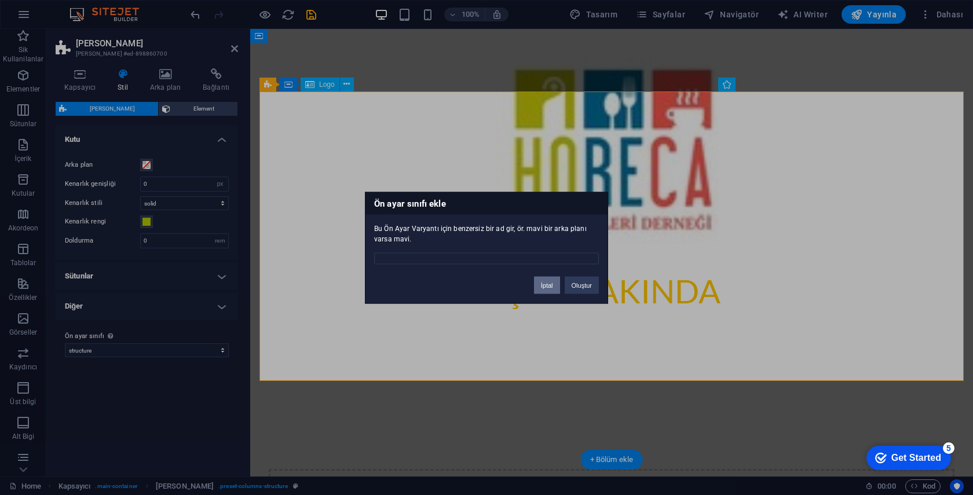
click at [549, 285] on button "İptal" at bounding box center [547, 284] width 26 height 17
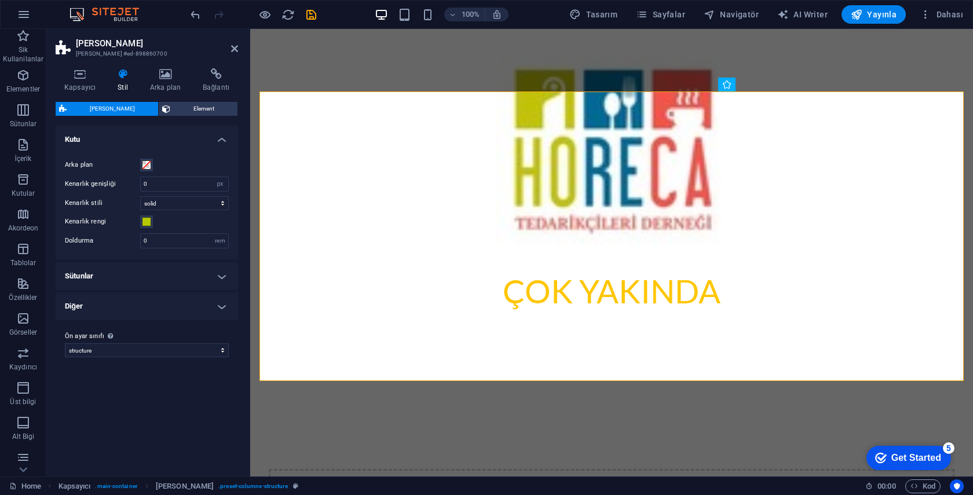
click at [144, 272] on h4 "Sütunlar" at bounding box center [147, 276] width 182 height 28
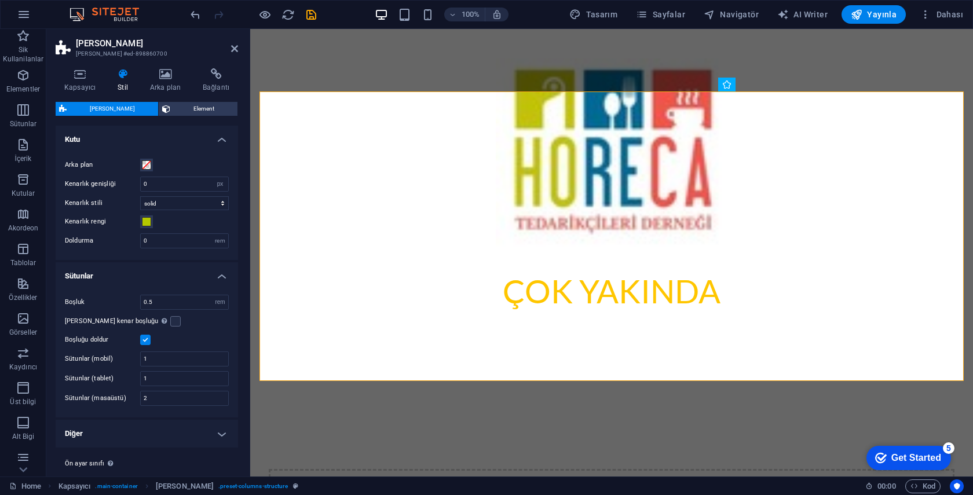
click at [144, 272] on h4 "Sütunlar" at bounding box center [147, 272] width 182 height 21
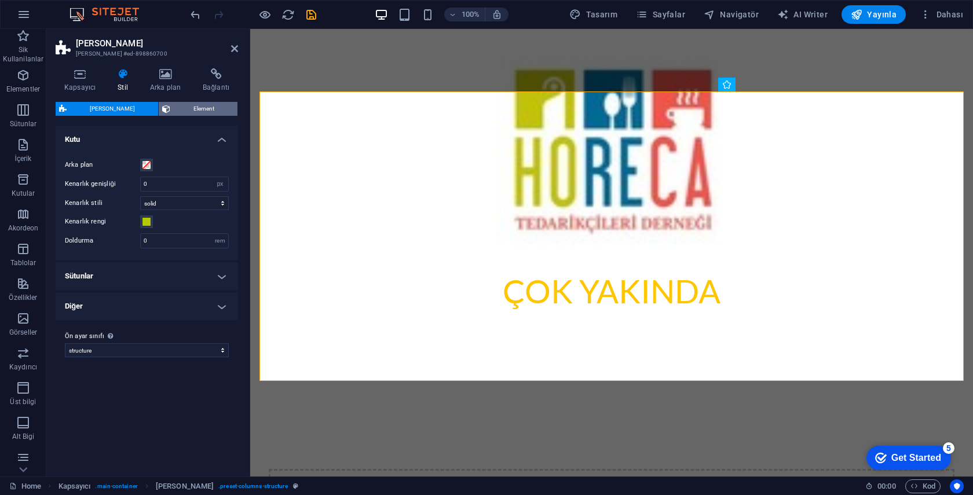
click at [177, 107] on span "Element" at bounding box center [204, 109] width 60 height 14
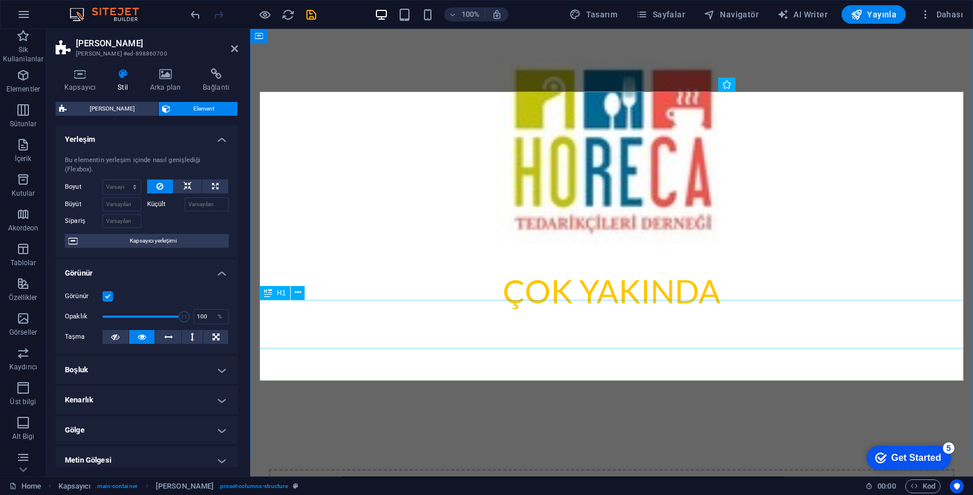
click at [553, 315] on div "Çok Yakında" at bounding box center [611, 291] width 704 height 49
click at [574, 315] on div "Çok Yakında" at bounding box center [611, 291] width 704 height 49
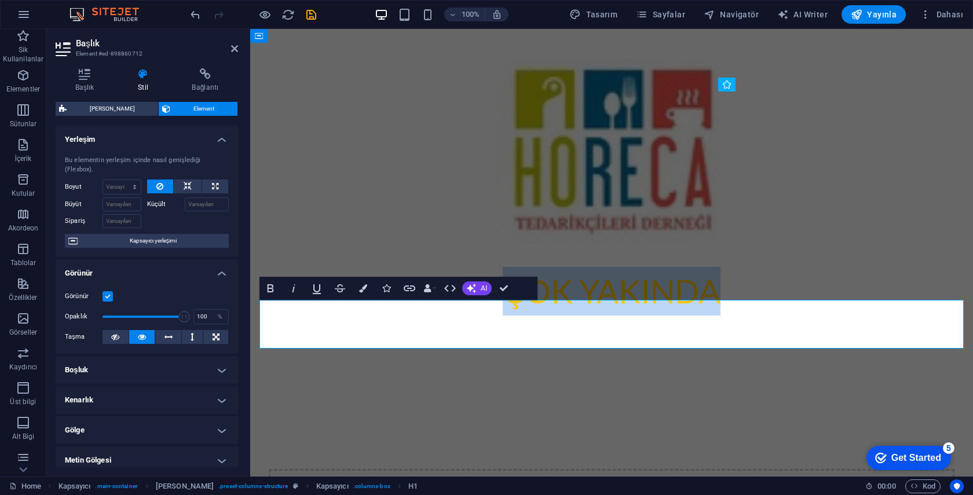
click at [611, 315] on h1 "Çok Yakında" at bounding box center [611, 291] width 704 height 49
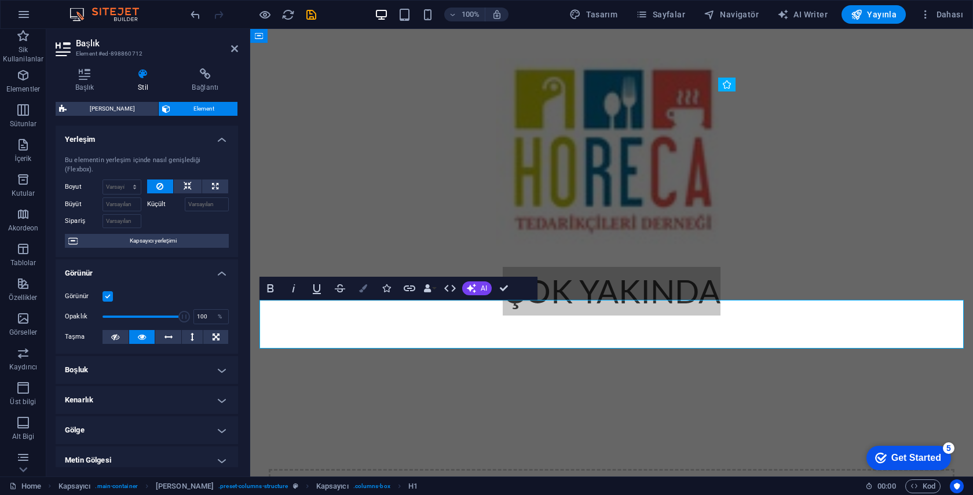
click at [368, 290] on button "Colors" at bounding box center [363, 288] width 22 height 23
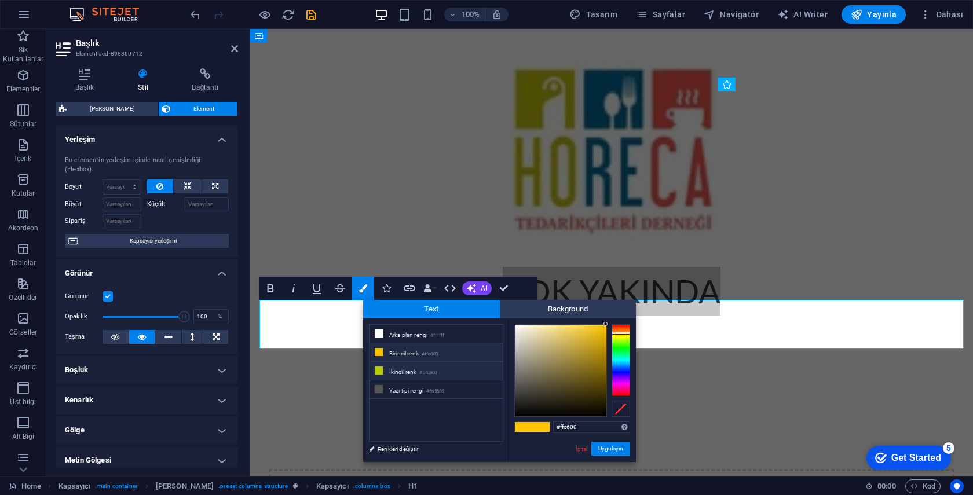
click at [411, 374] on li "İkincil renk #b4c800" at bounding box center [435, 371] width 133 height 19
type input "#b4c800"
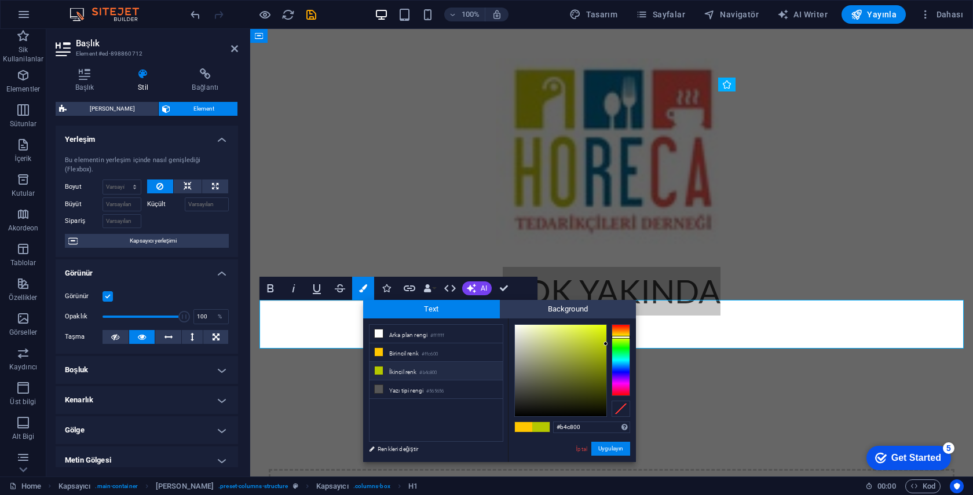
click at [379, 370] on icon at bounding box center [379, 370] width 8 height 8
click at [619, 452] on button "Uygulayın" at bounding box center [610, 449] width 39 height 14
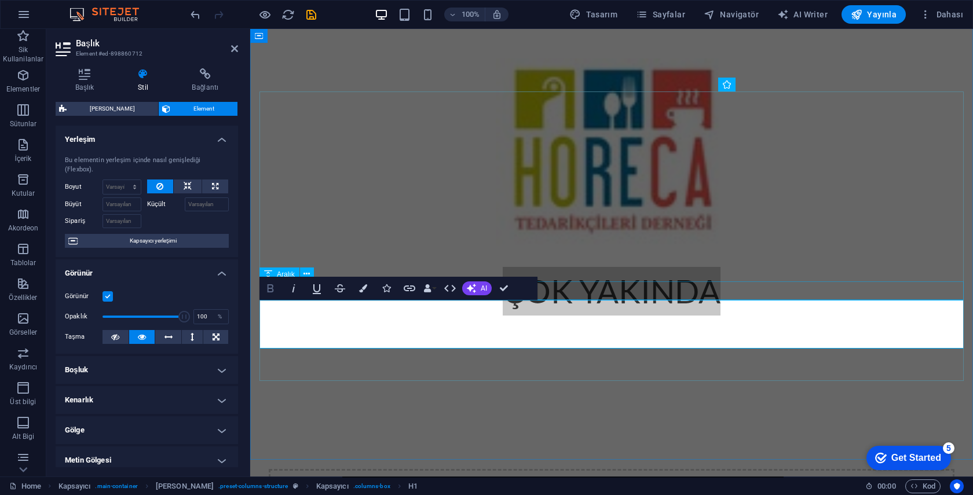
click at [269, 288] on icon "button" at bounding box center [270, 288] width 6 height 8
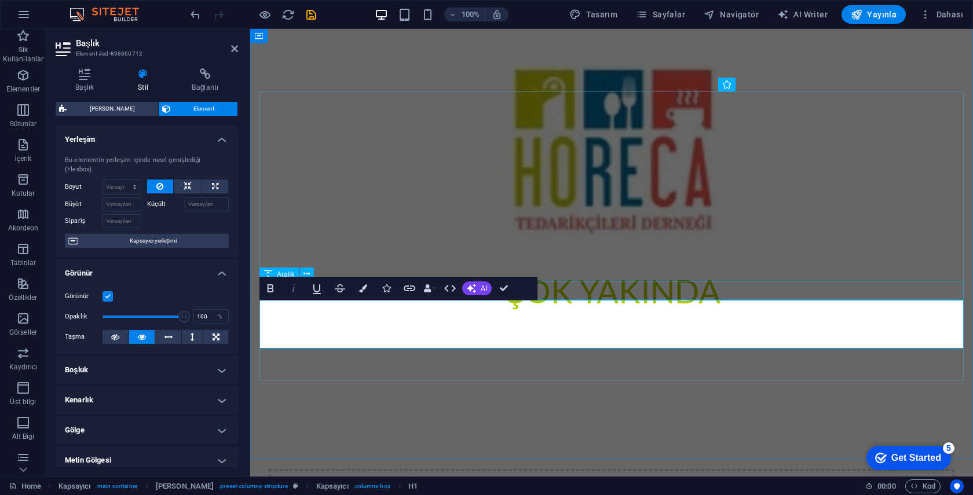
click at [292, 292] on icon "button" at bounding box center [294, 288] width 14 height 14
click at [180, 271] on h4 "Görünür" at bounding box center [147, 269] width 182 height 21
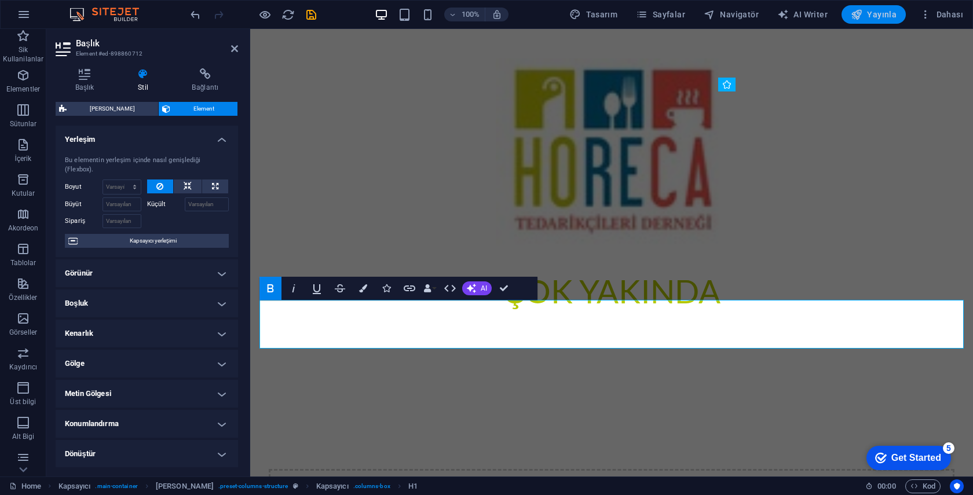
click at [885, 18] on span "Yayınla" at bounding box center [873, 15] width 46 height 12
